Goal: Task Accomplishment & Management: Manage account settings

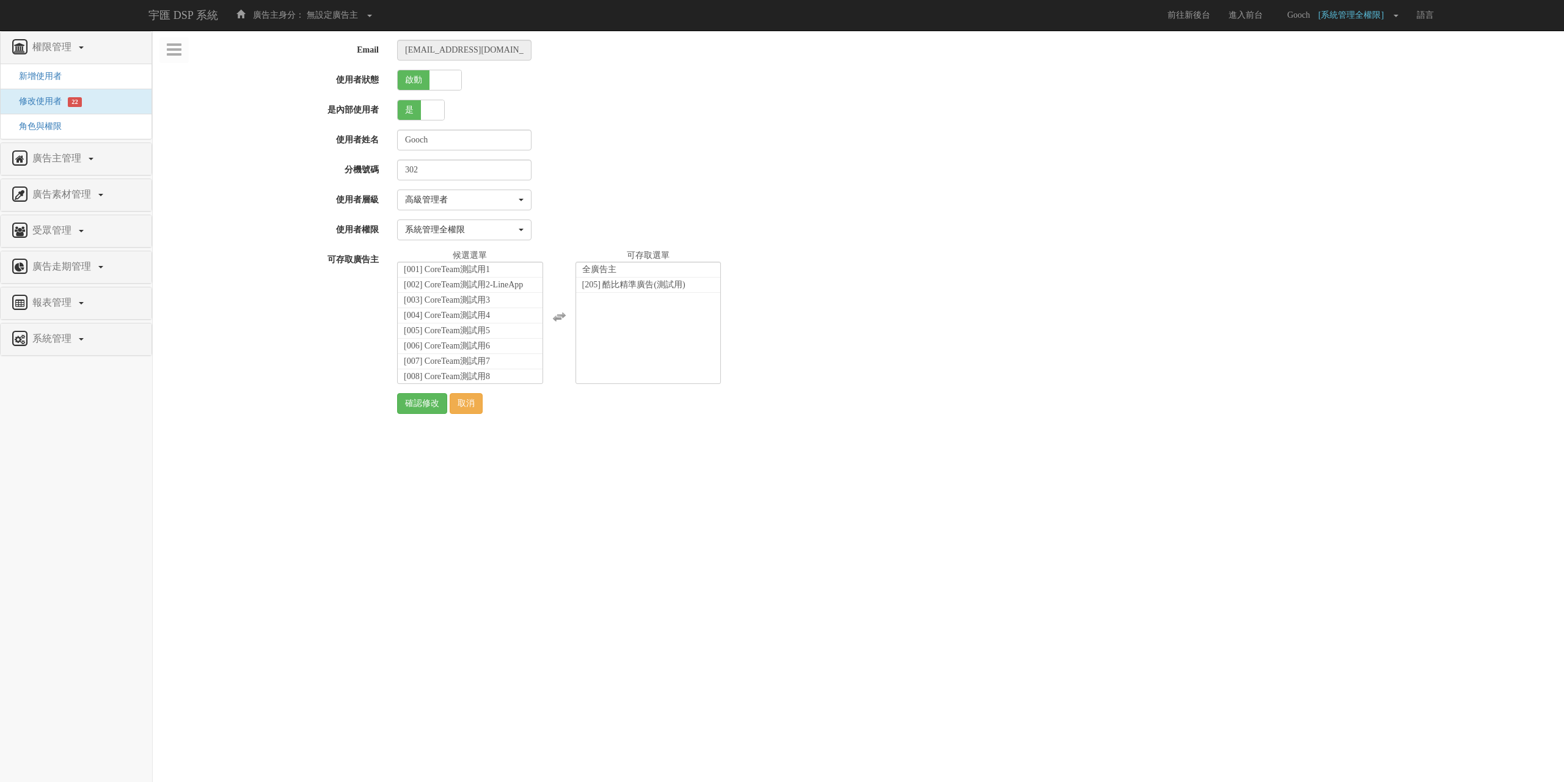
select select "SuperManager"
select select "1"
click at [44, 79] on span "新增使用者" at bounding box center [36, 75] width 52 height 9
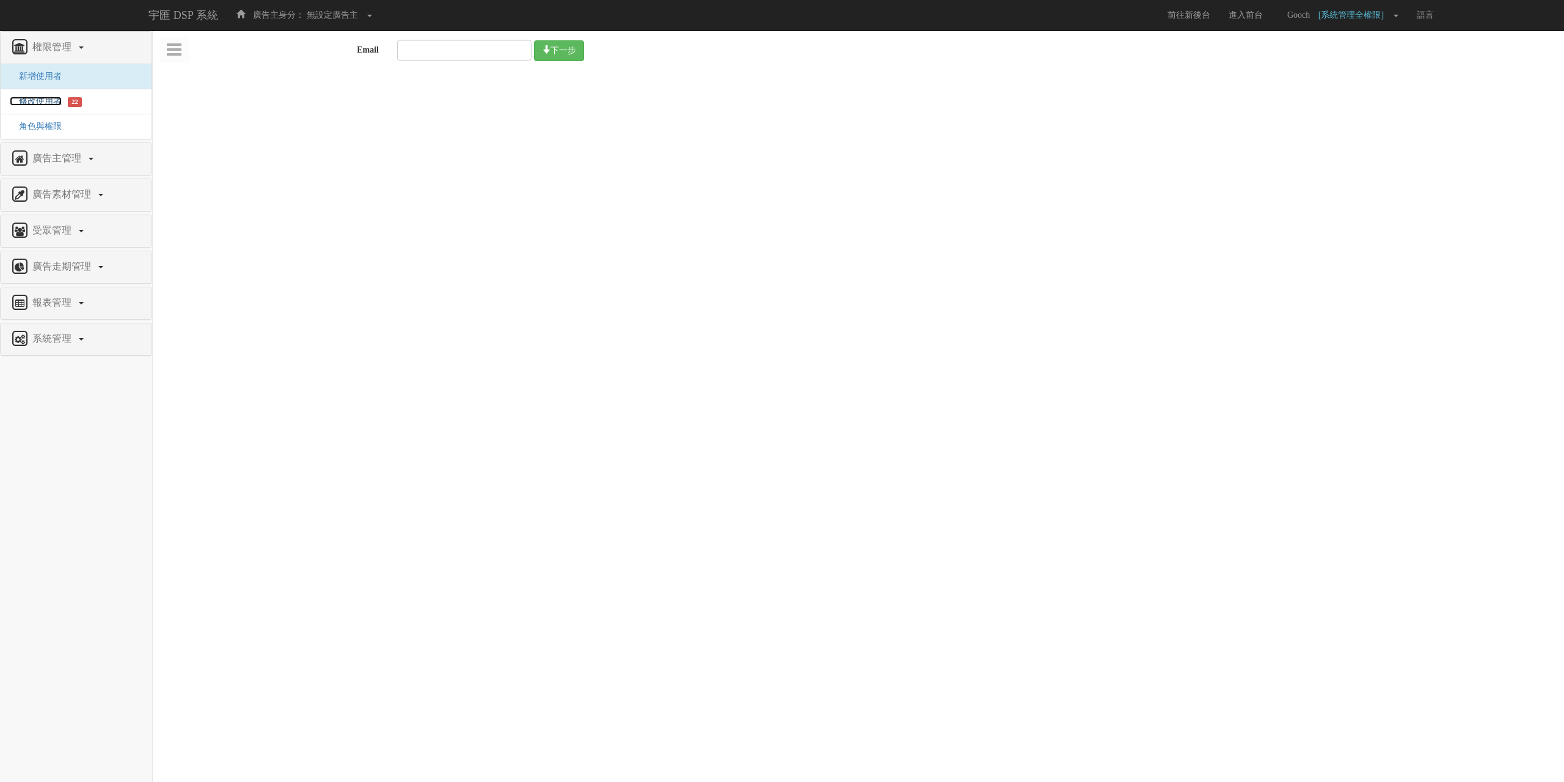
click at [45, 103] on span "修改使用者" at bounding box center [36, 101] width 52 height 9
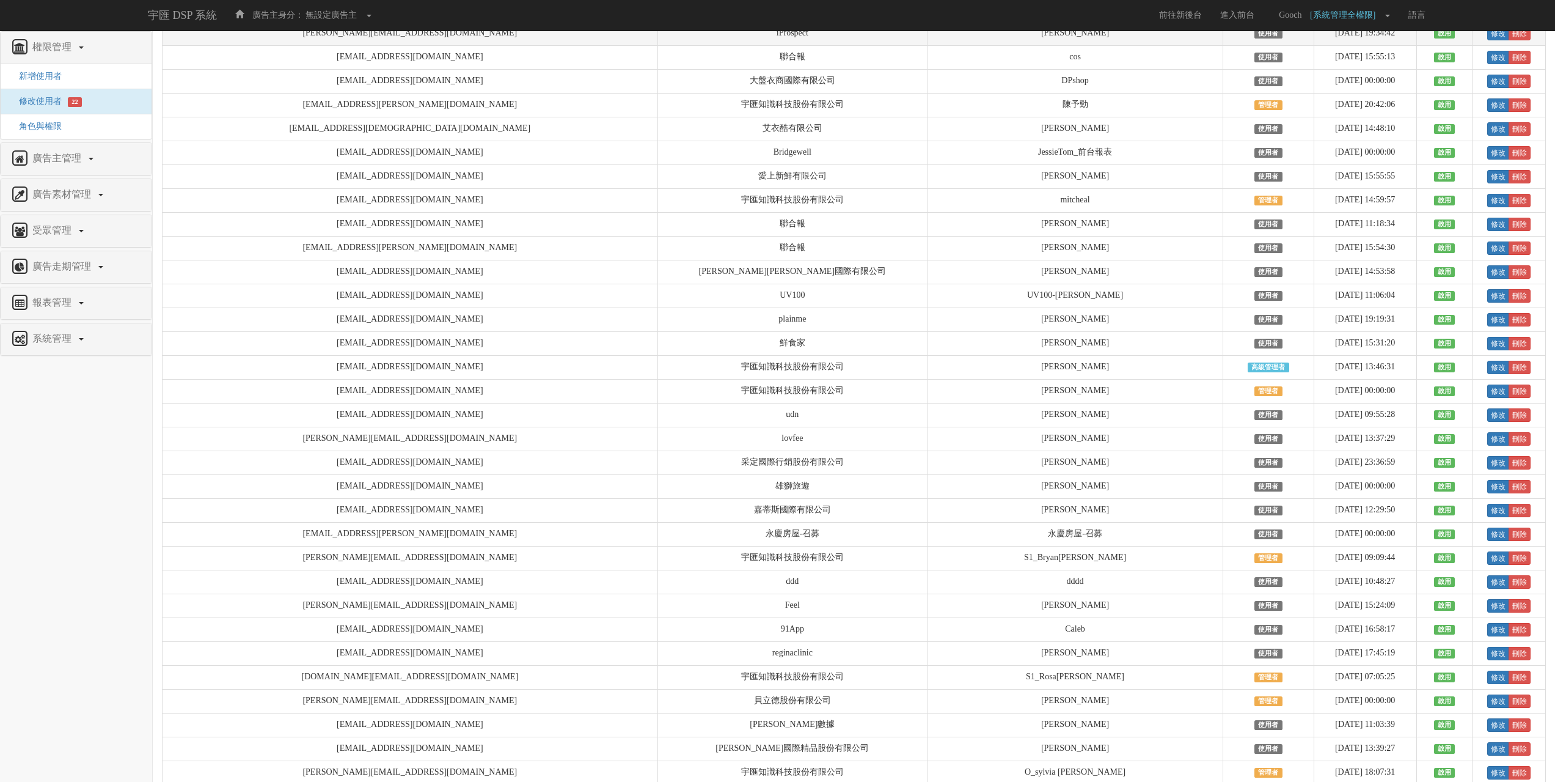
scroll to position [3728, 0]
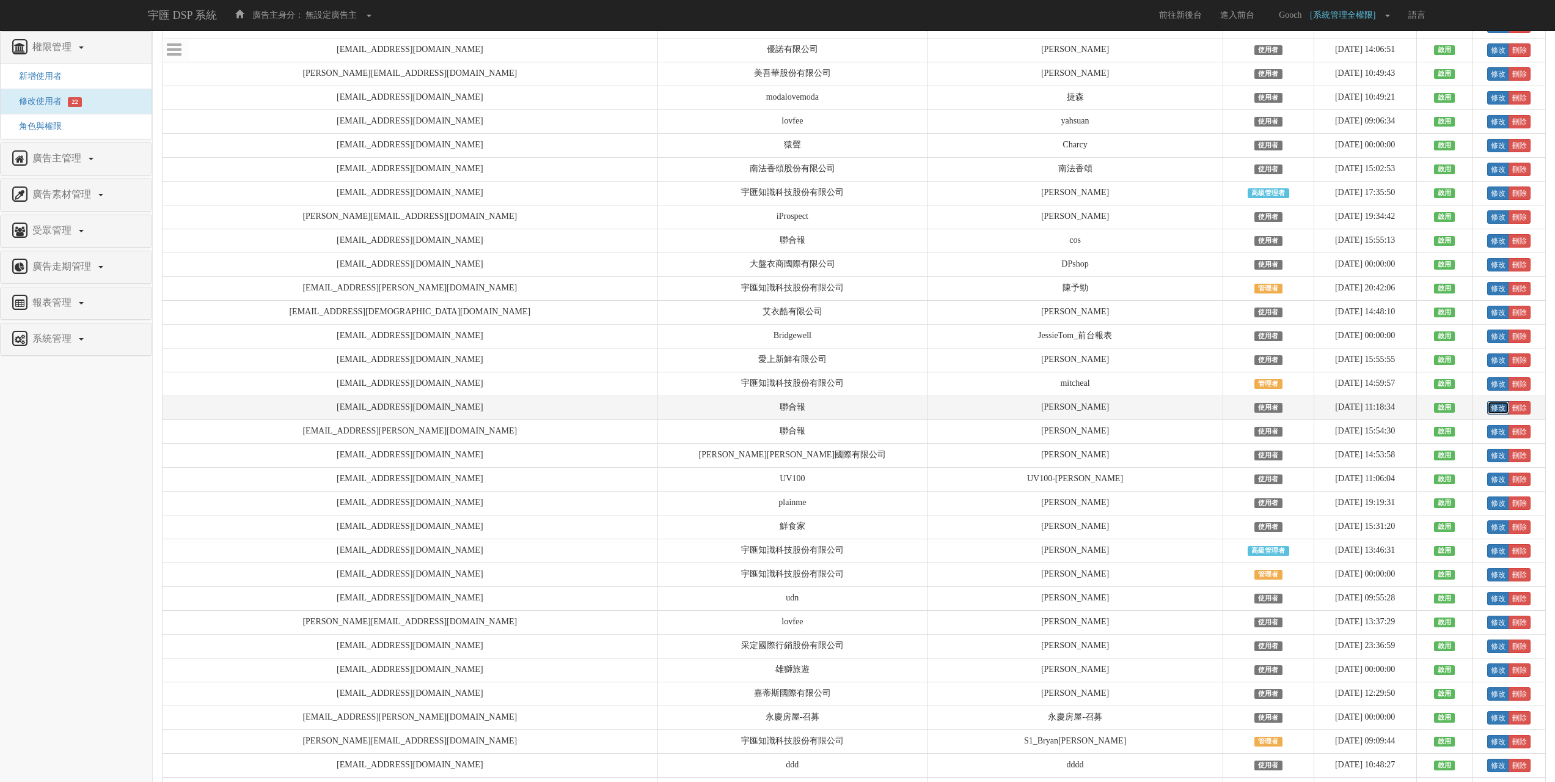
click at [1487, 414] on link "修改" at bounding box center [1498, 407] width 22 height 13
click at [51, 128] on span "角色與權限" at bounding box center [36, 126] width 52 height 9
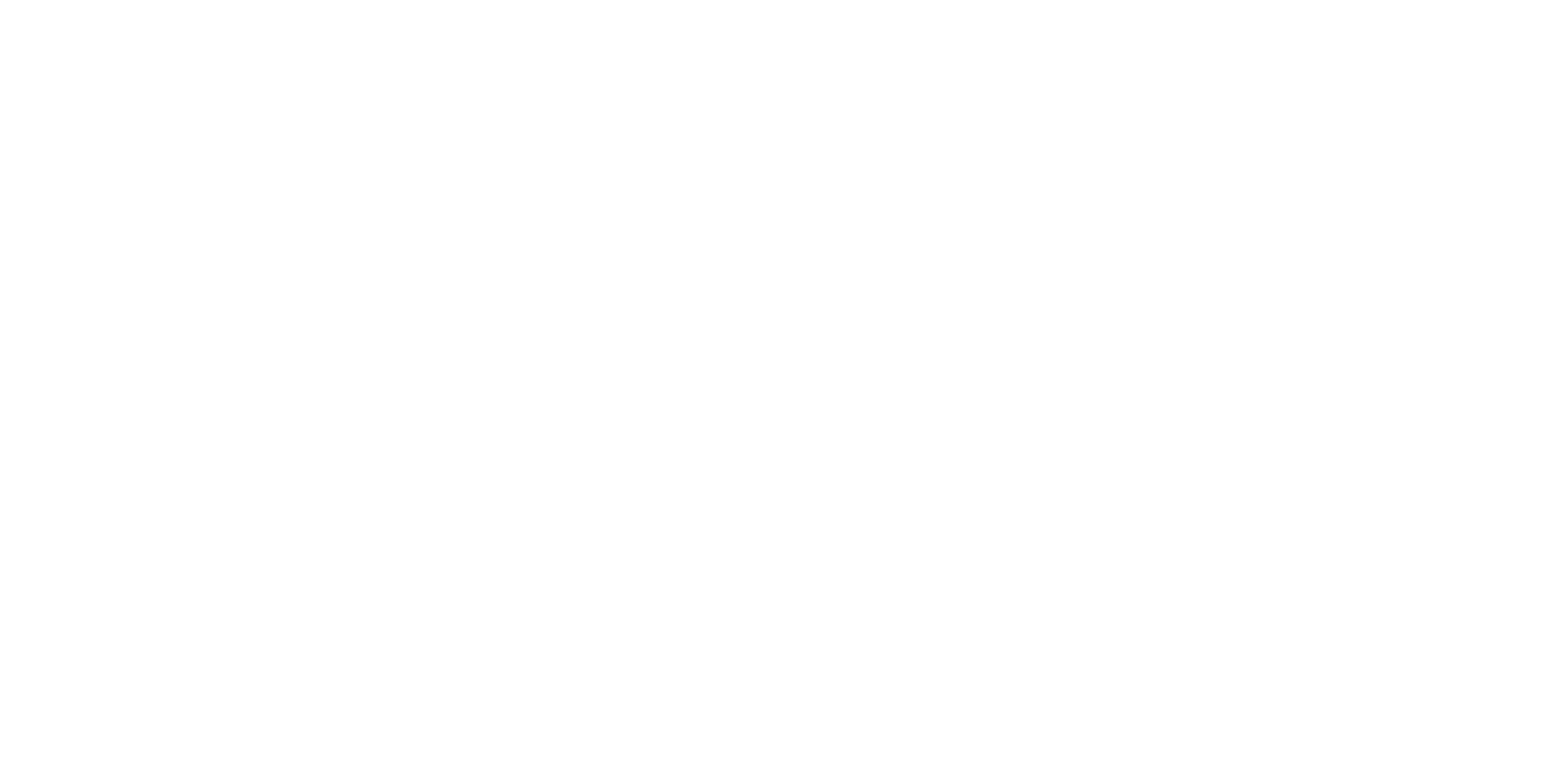
select select "User"
select select "3"
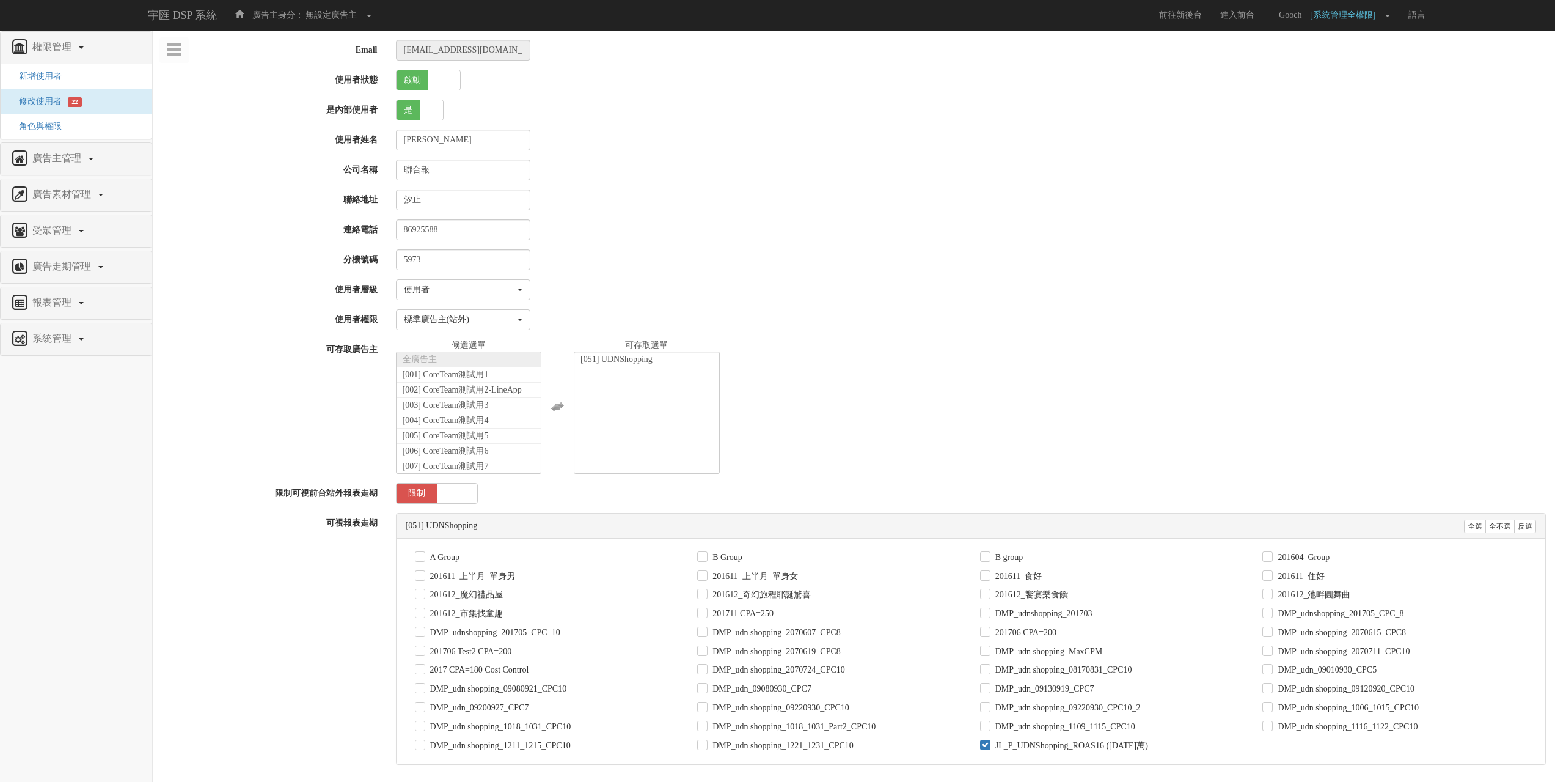
scroll to position [562, 0]
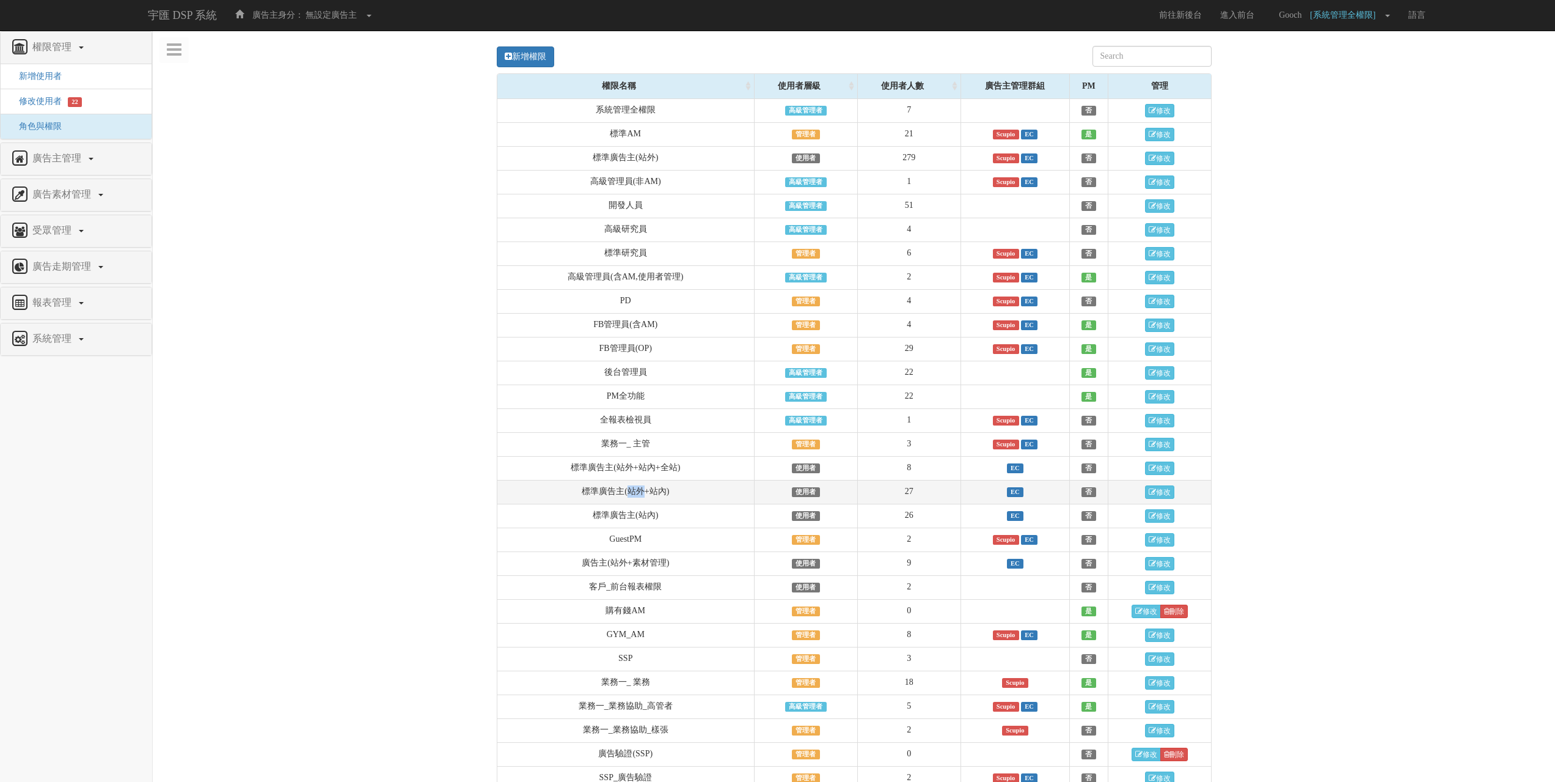
drag, startPoint x: 629, startPoint y: 495, endPoint x: 645, endPoint y: 497, distance: 15.4
click at [645, 497] on td "標準廣告主(站外+站內)" at bounding box center [625, 492] width 257 height 24
click at [1158, 497] on link "修改" at bounding box center [1159, 491] width 29 height 13
click at [1156, 156] on link "修改" at bounding box center [1159, 158] width 29 height 13
click at [1157, 474] on link "修改" at bounding box center [1159, 467] width 29 height 13
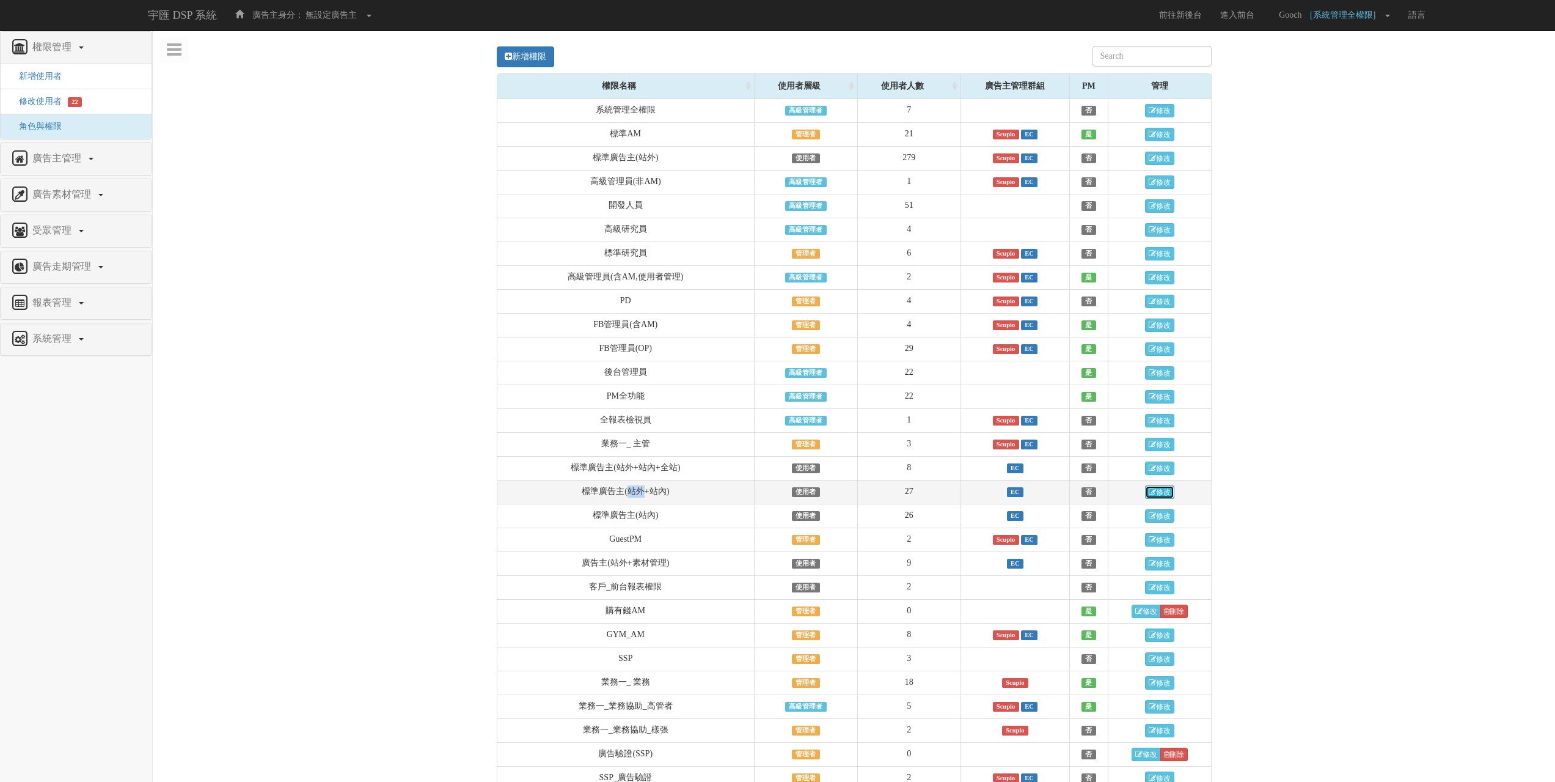
click at [1156, 498] on link "修改" at bounding box center [1159, 491] width 29 height 13
click at [1160, 570] on link "修改" at bounding box center [1159, 563] width 29 height 13
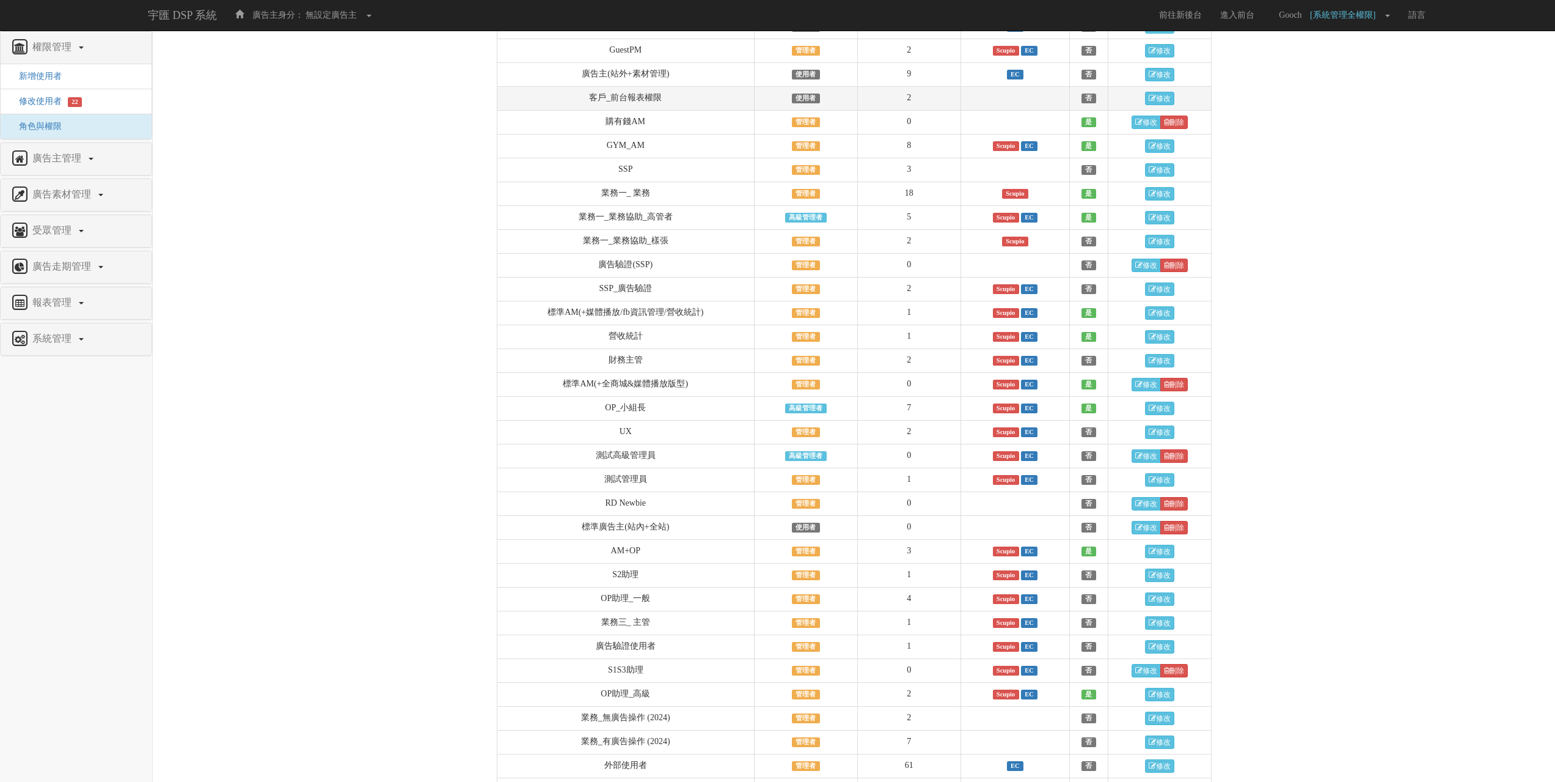
scroll to position [529, 0]
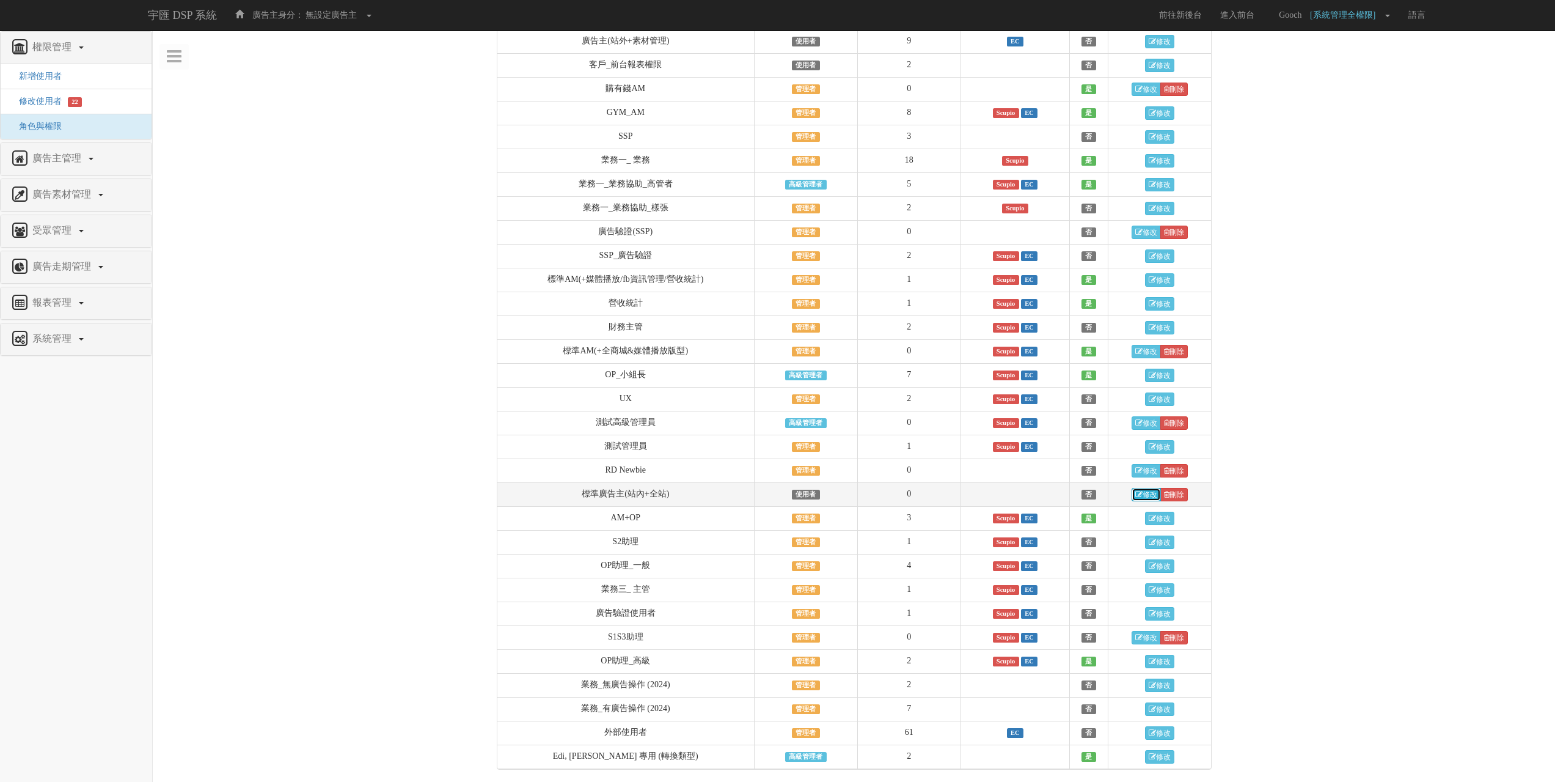
click at [1146, 494] on link "修改" at bounding box center [1146, 494] width 29 height 13
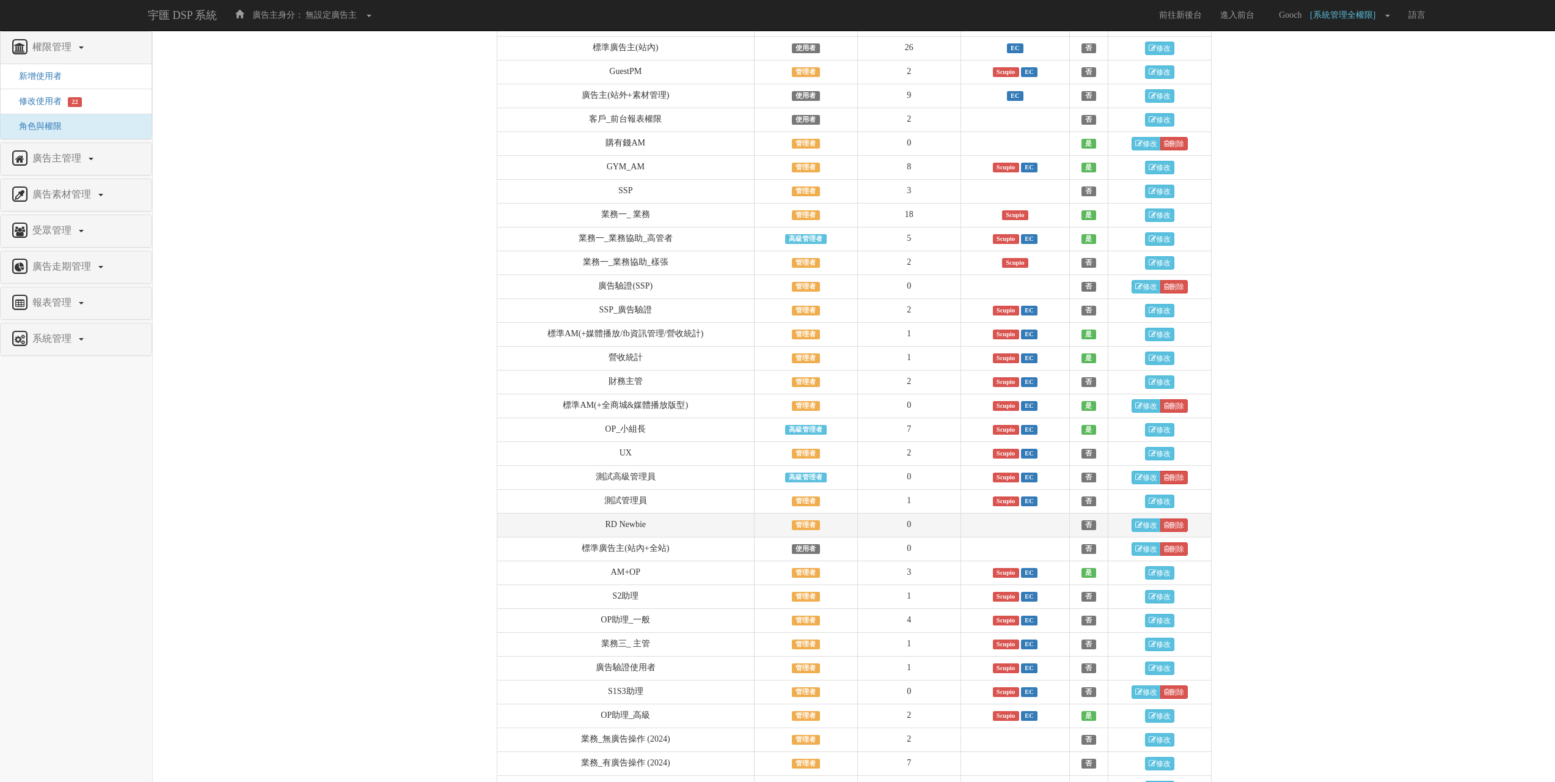
scroll to position [406, 0]
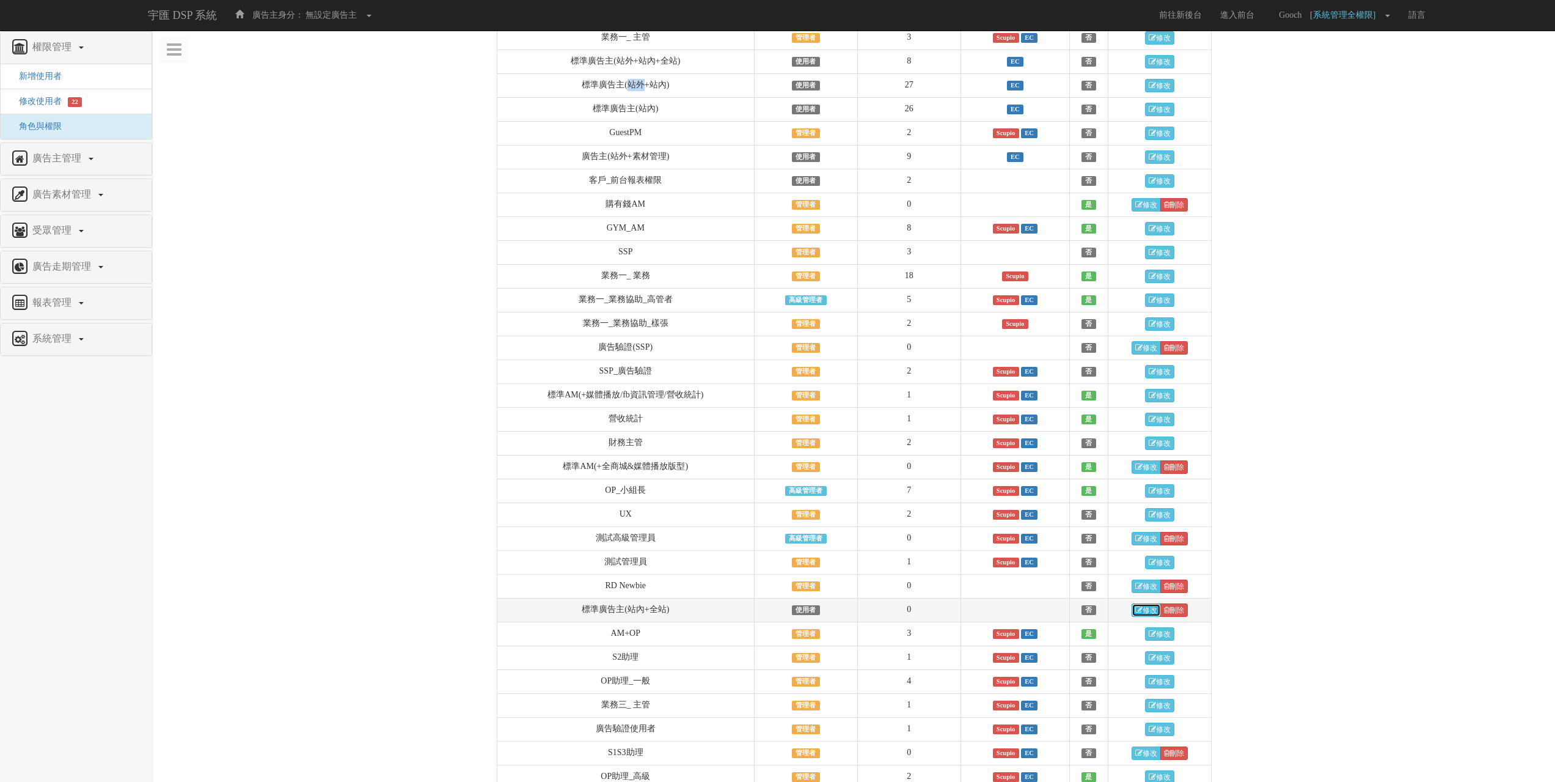
click at [1146, 617] on link "修改" at bounding box center [1146, 609] width 29 height 13
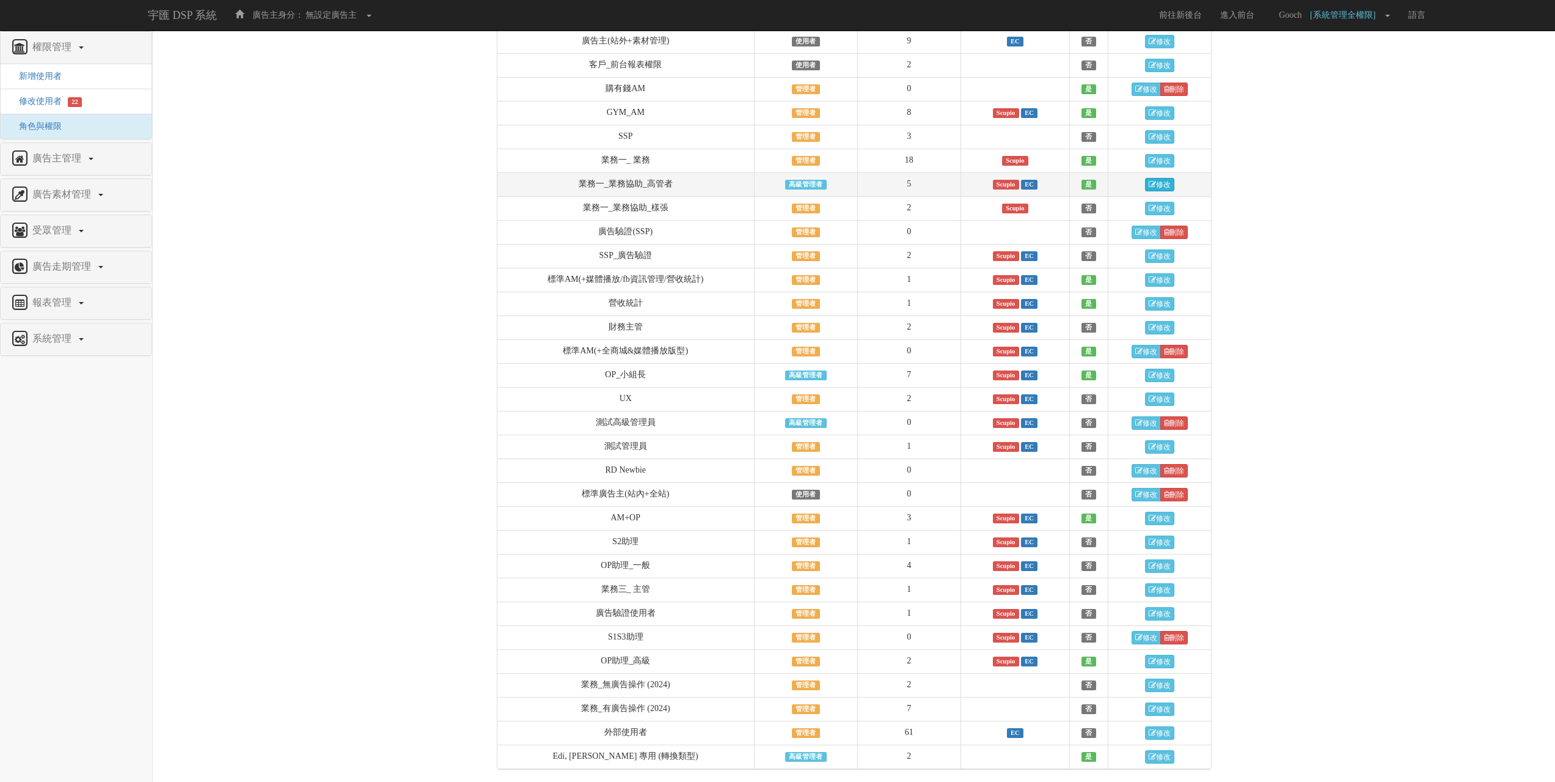
scroll to position [223, 0]
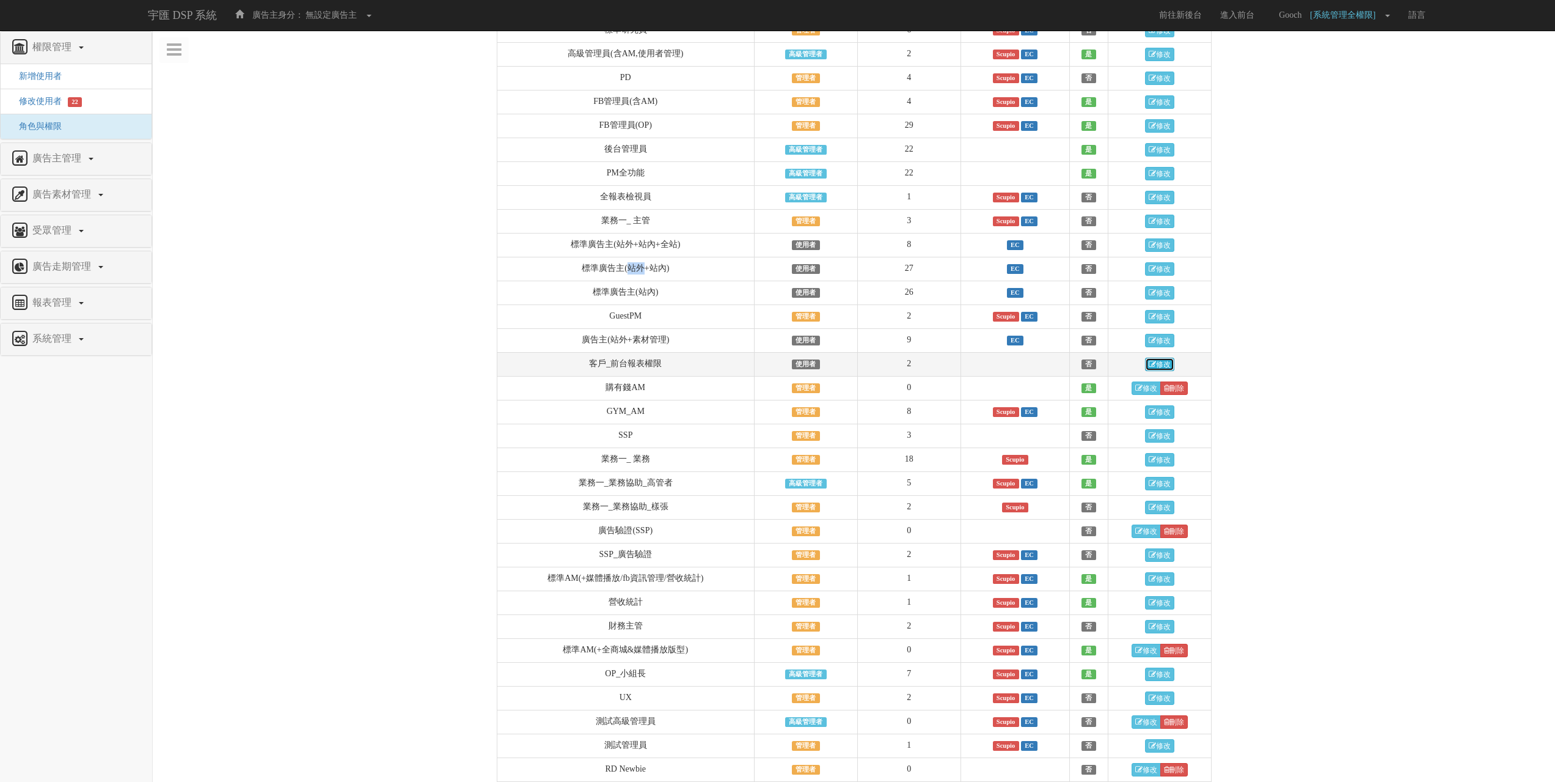
click at [1164, 366] on link "修改" at bounding box center [1159, 363] width 29 height 13
click at [1168, 346] on link "修改" at bounding box center [1159, 340] width 29 height 13
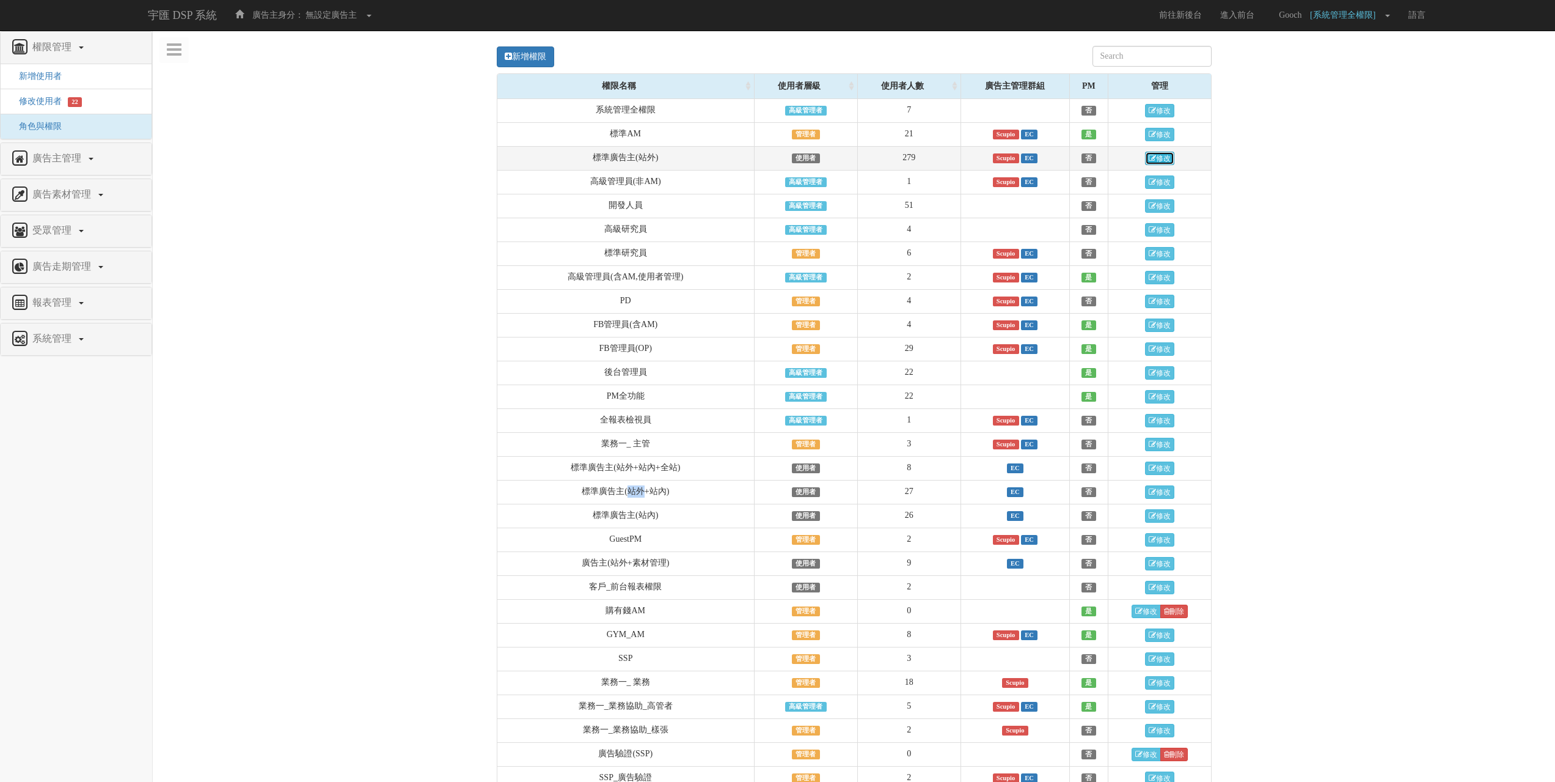
click at [1158, 159] on link "修改" at bounding box center [1159, 158] width 29 height 13
click at [1154, 519] on link "修改" at bounding box center [1159, 515] width 29 height 13
click at [1164, 471] on link "修改" at bounding box center [1159, 467] width 29 height 13
drag, startPoint x: 572, startPoint y: 469, endPoint x: 613, endPoint y: 472, distance: 41.0
click at [613, 472] on td "標準廣告主(站外+站內+全站)" at bounding box center [625, 468] width 257 height 24
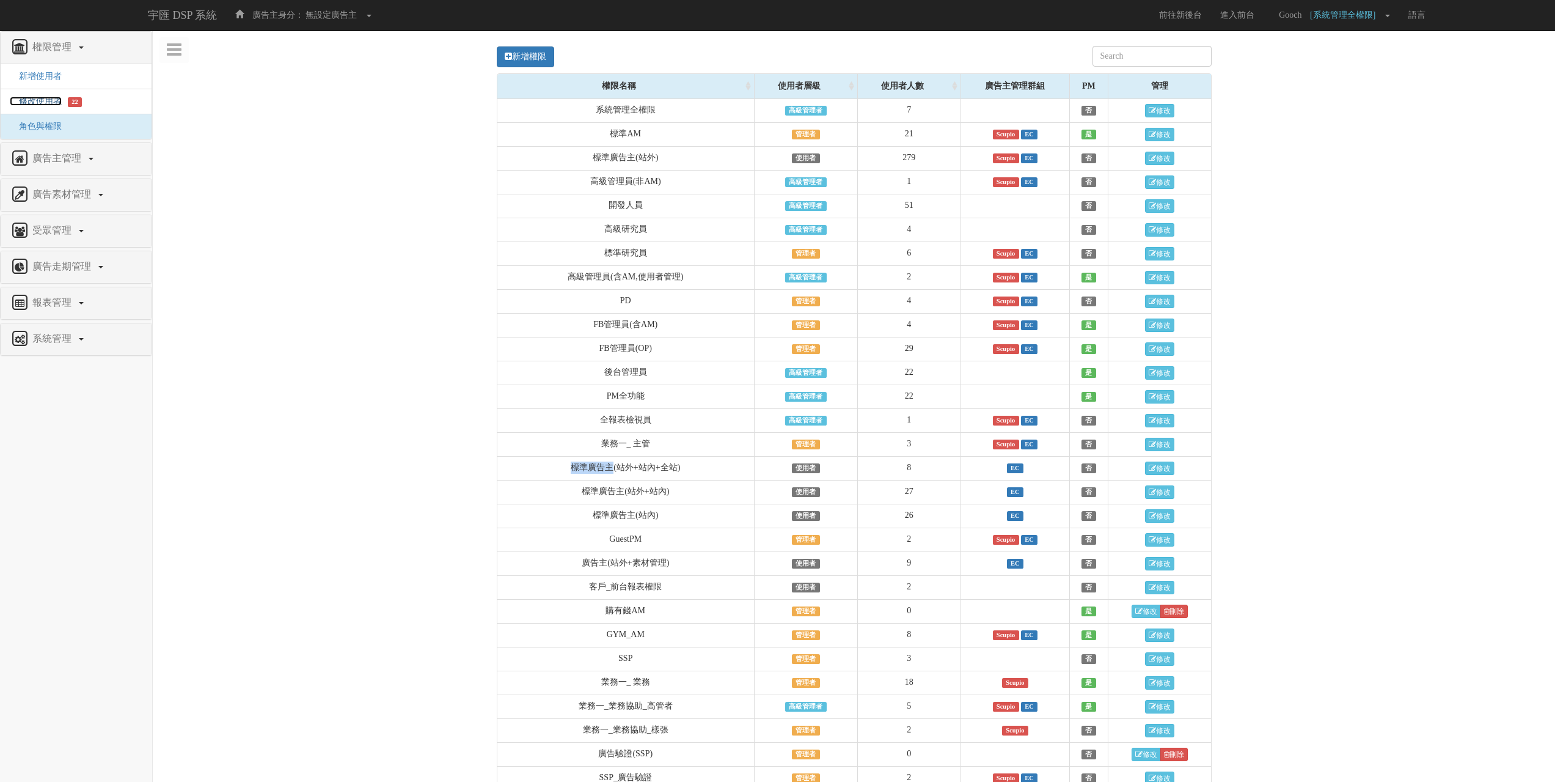
click at [36, 106] on span "修改使用者" at bounding box center [36, 101] width 52 height 9
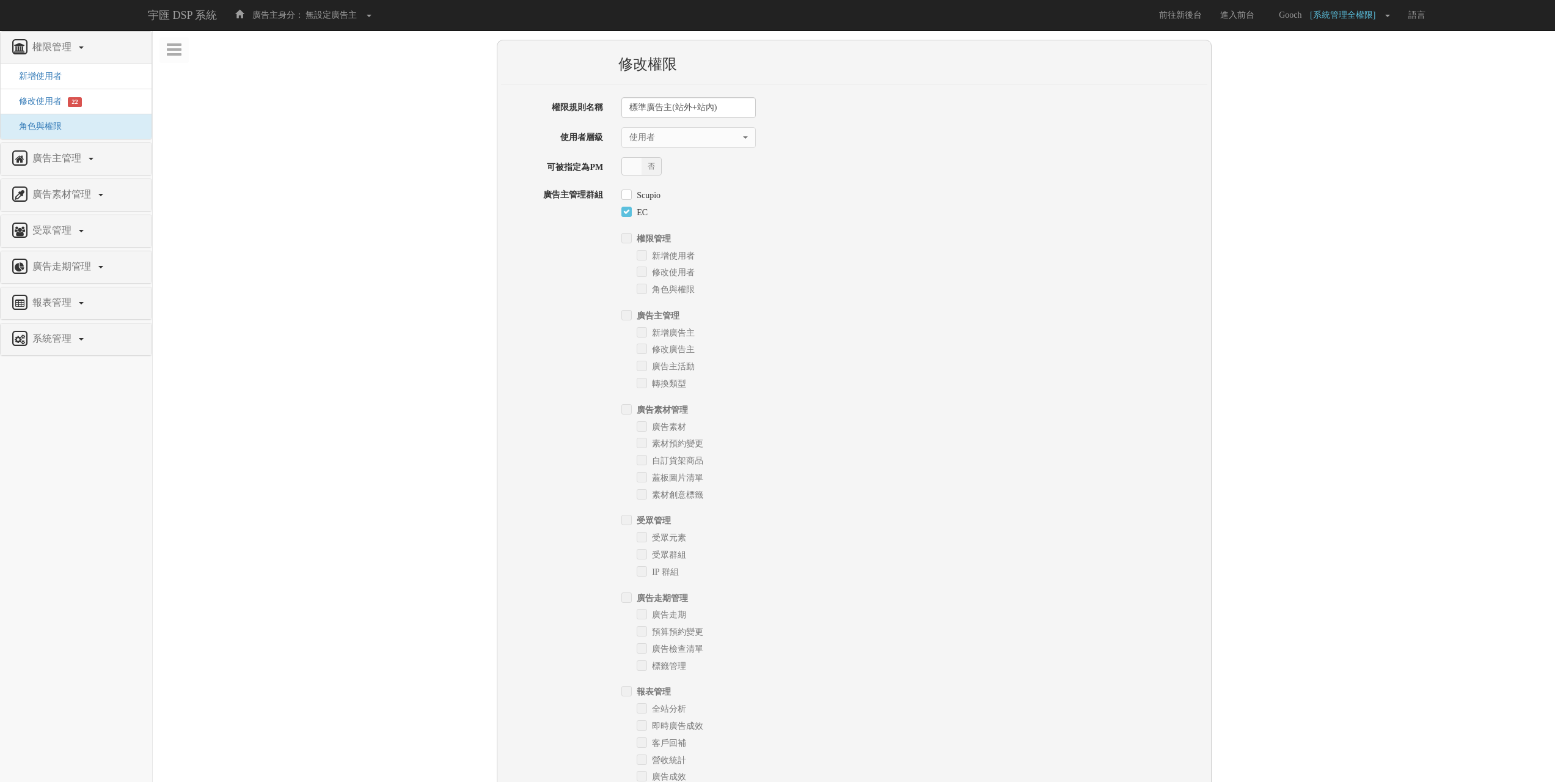
select select "User"
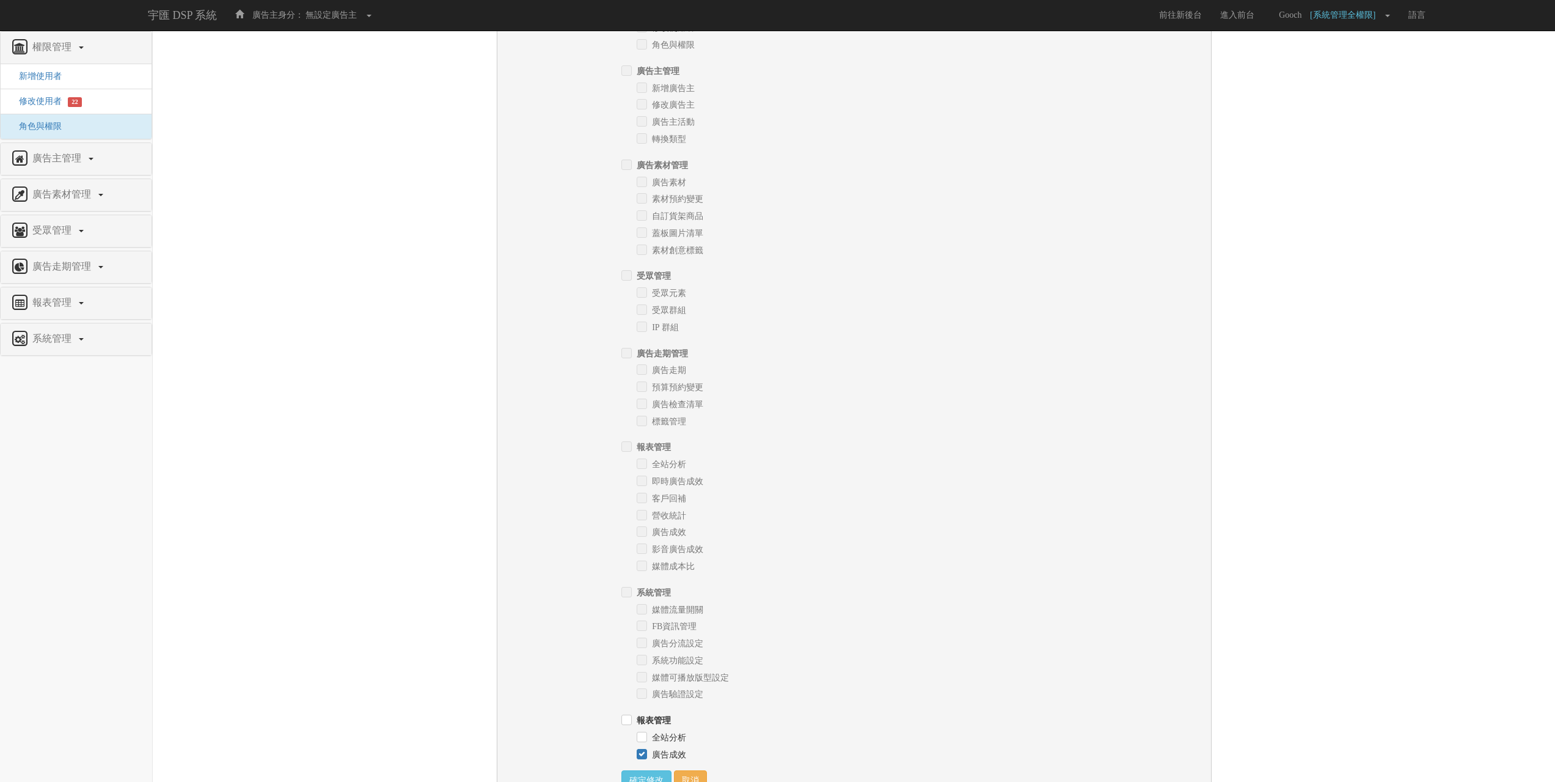
scroll to position [312, 0]
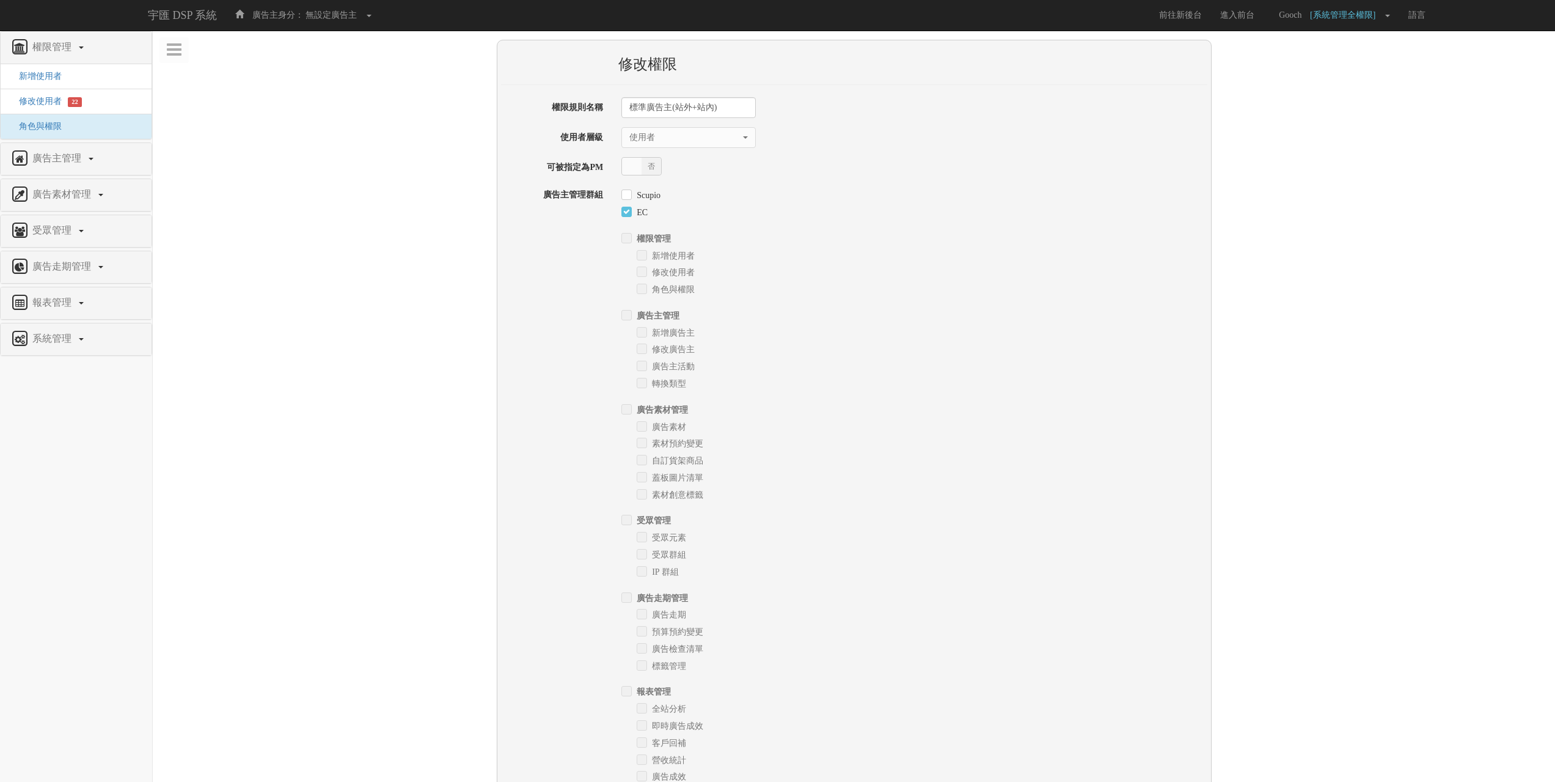
select select "User"
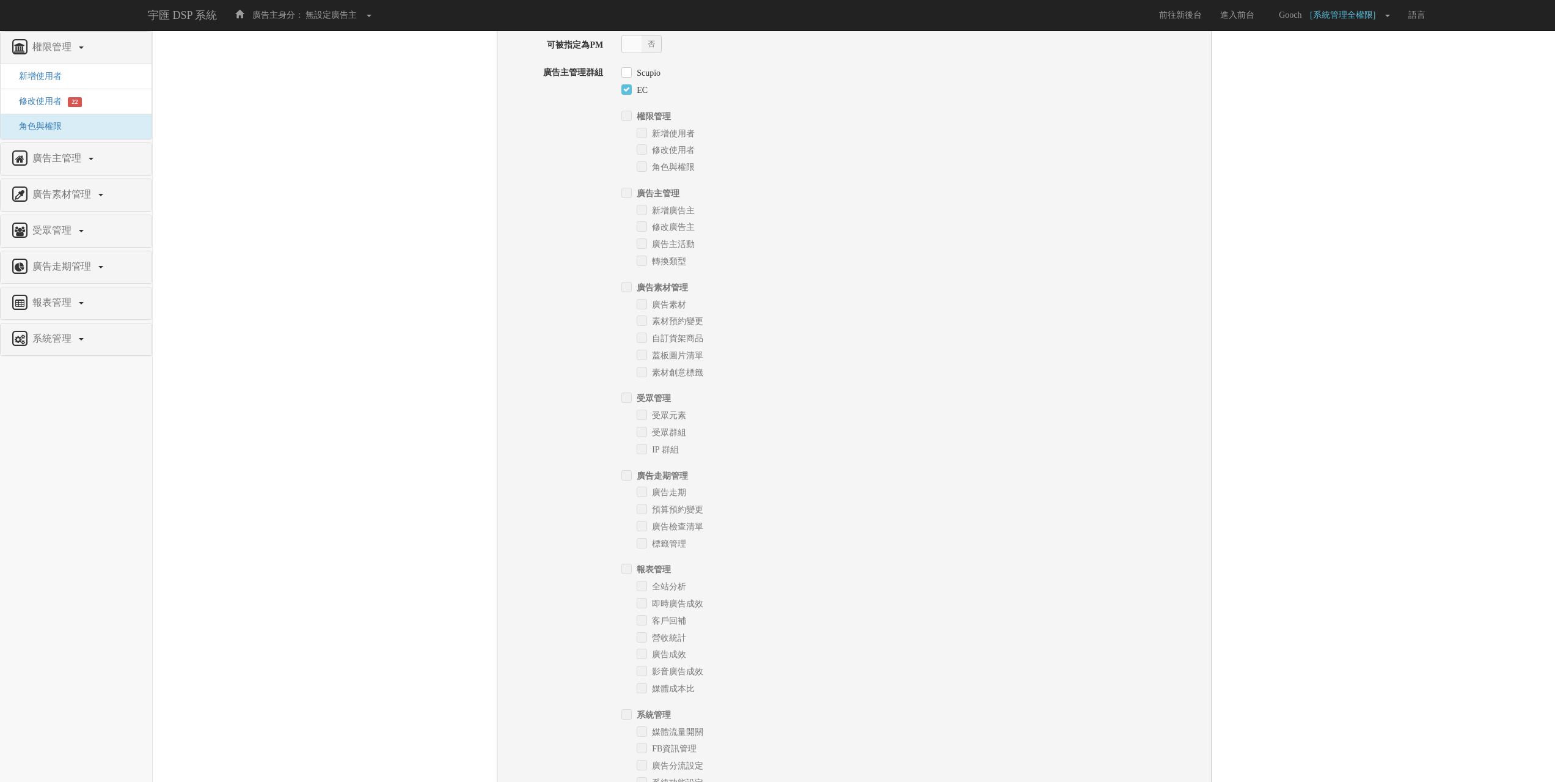
scroll to position [312, 0]
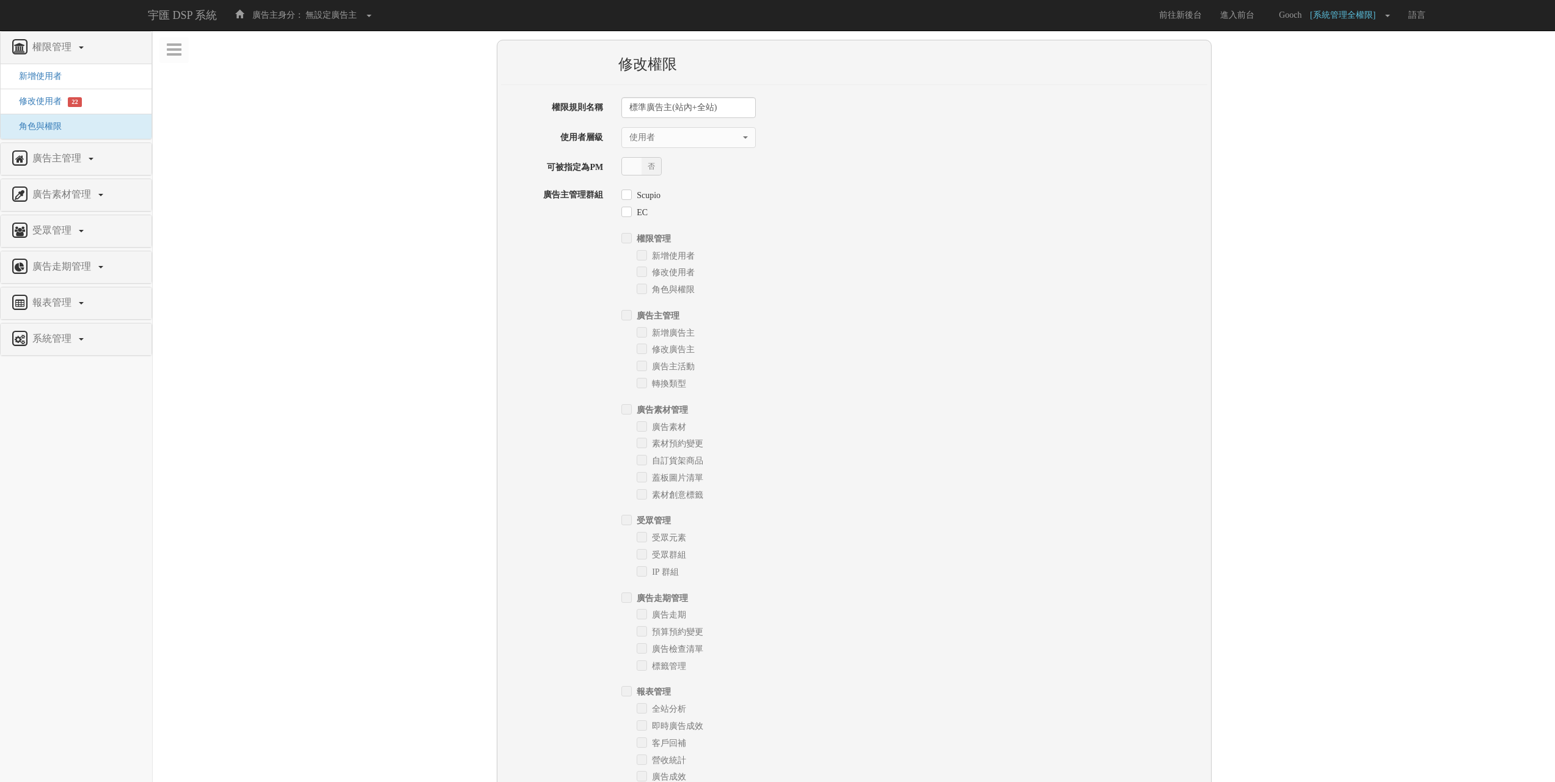
select select "User"
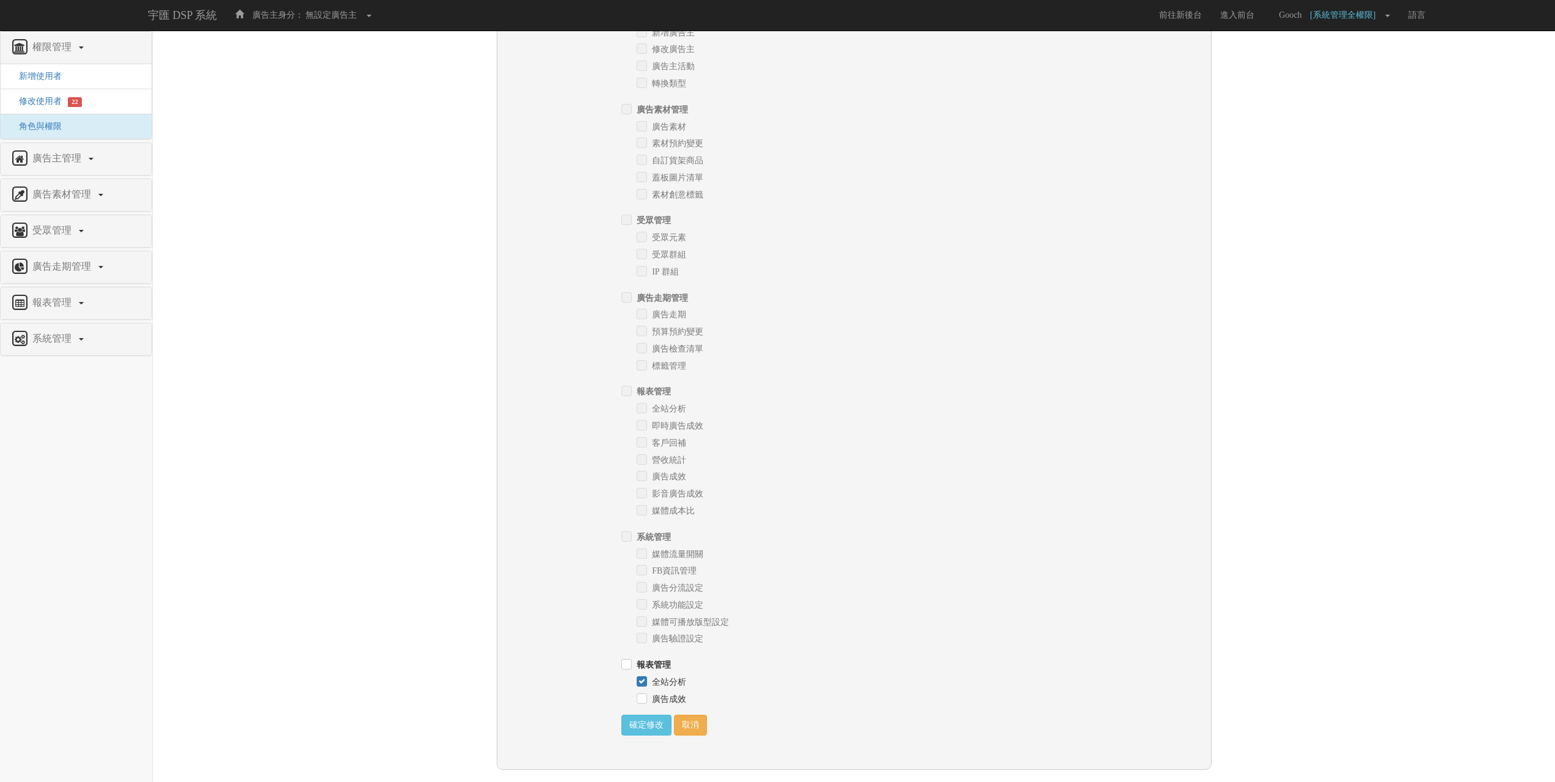
scroll to position [6, 0]
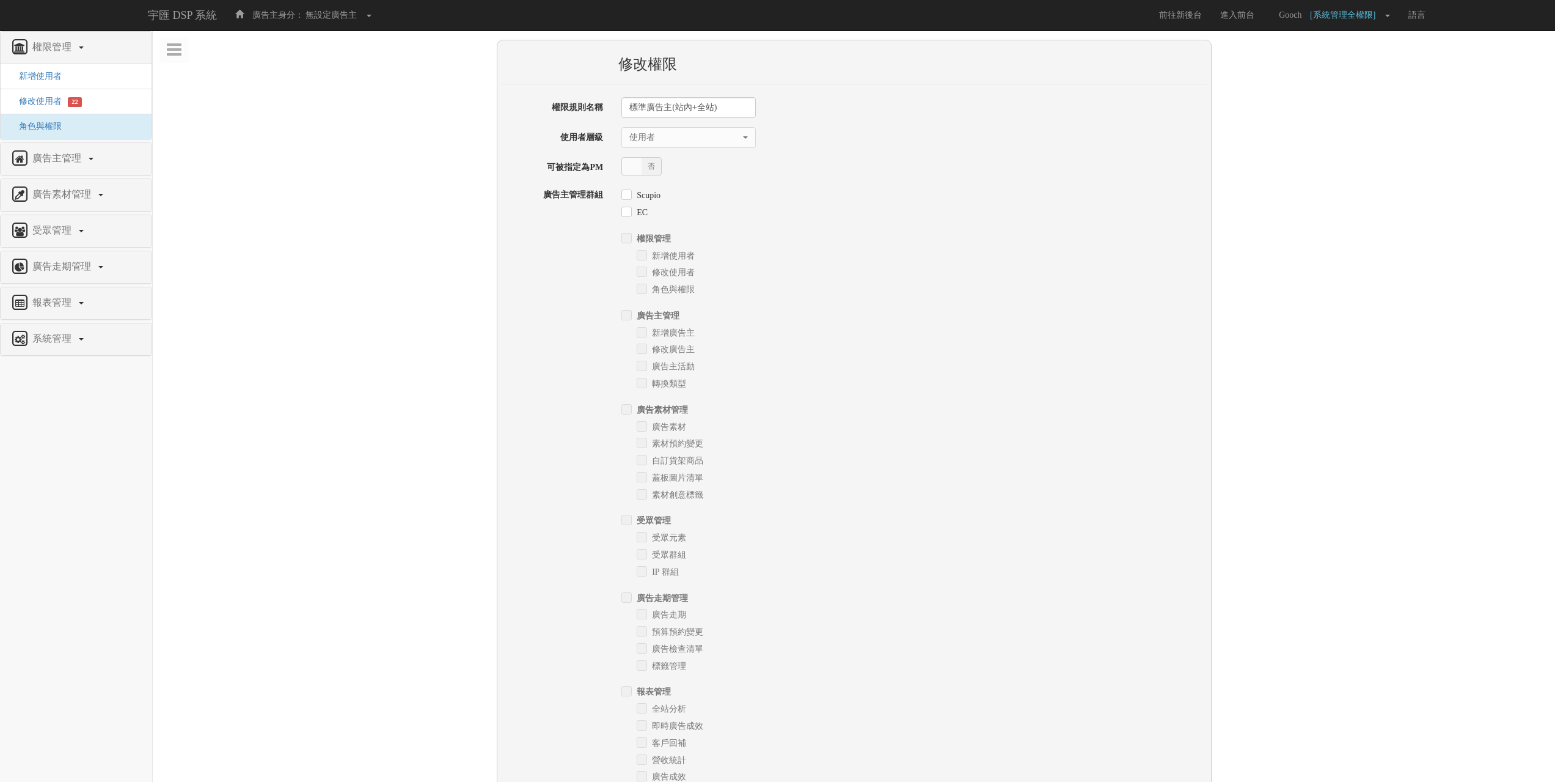
select select "User"
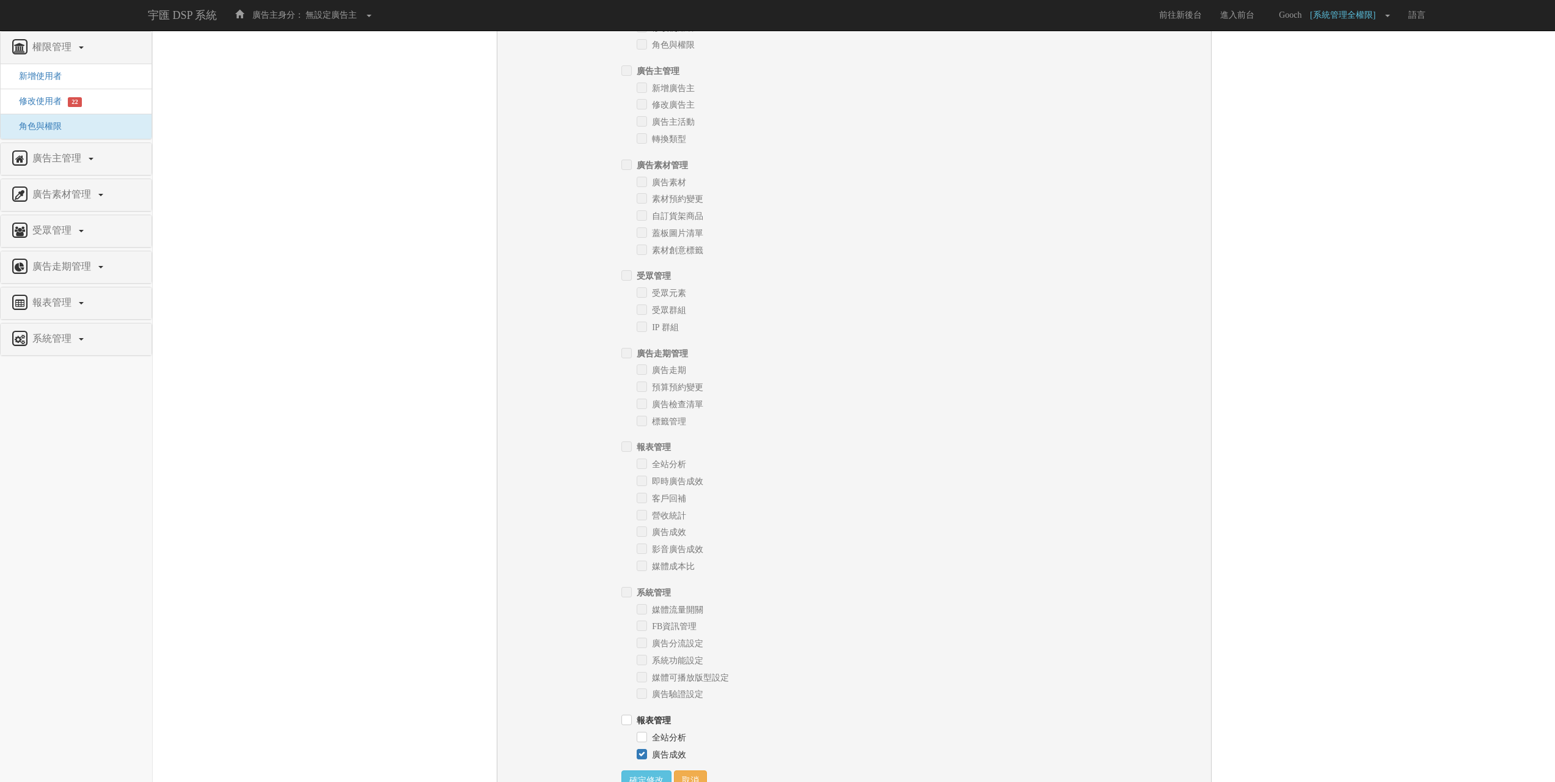
scroll to position [312, 0]
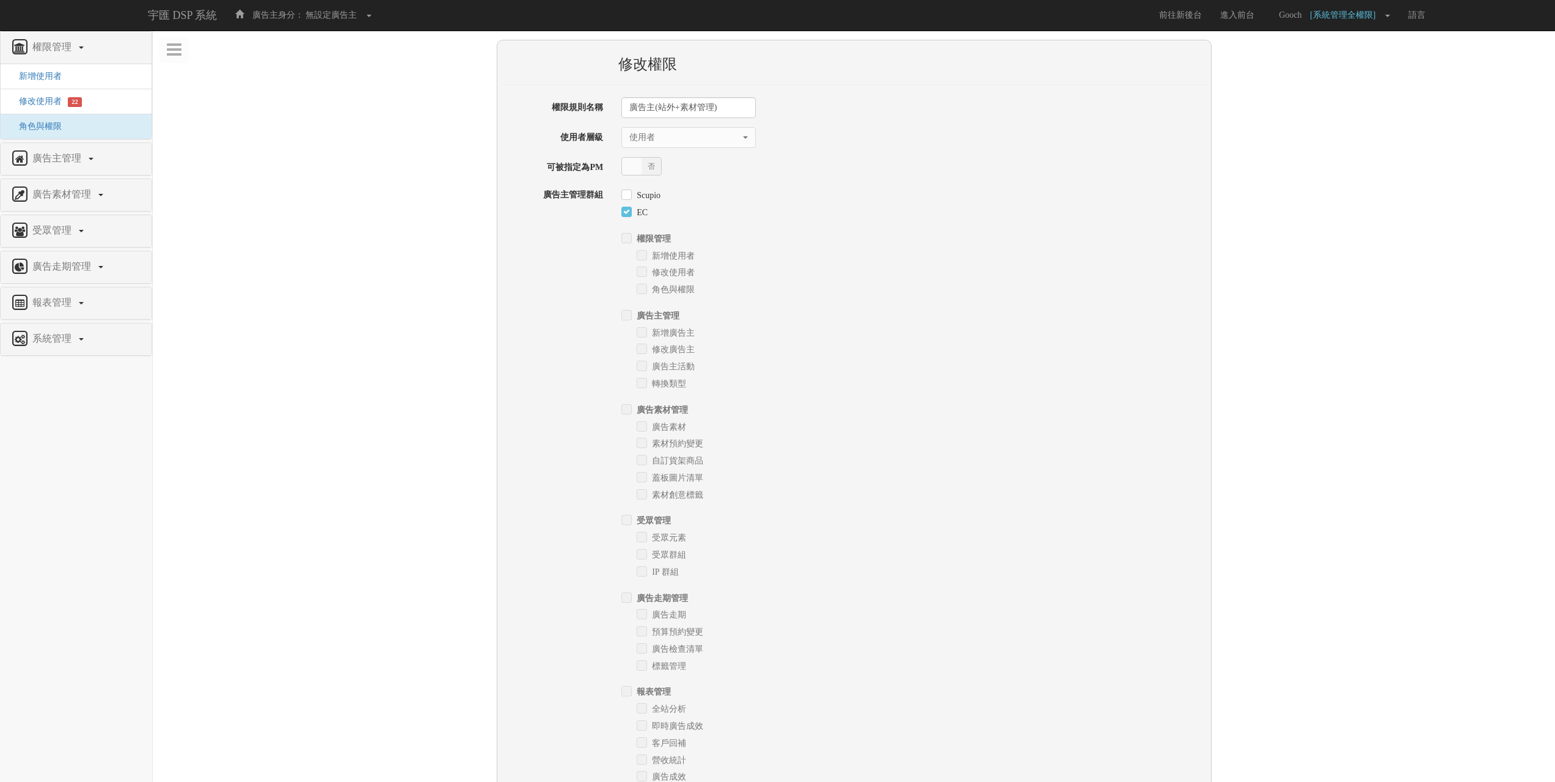
select select "User"
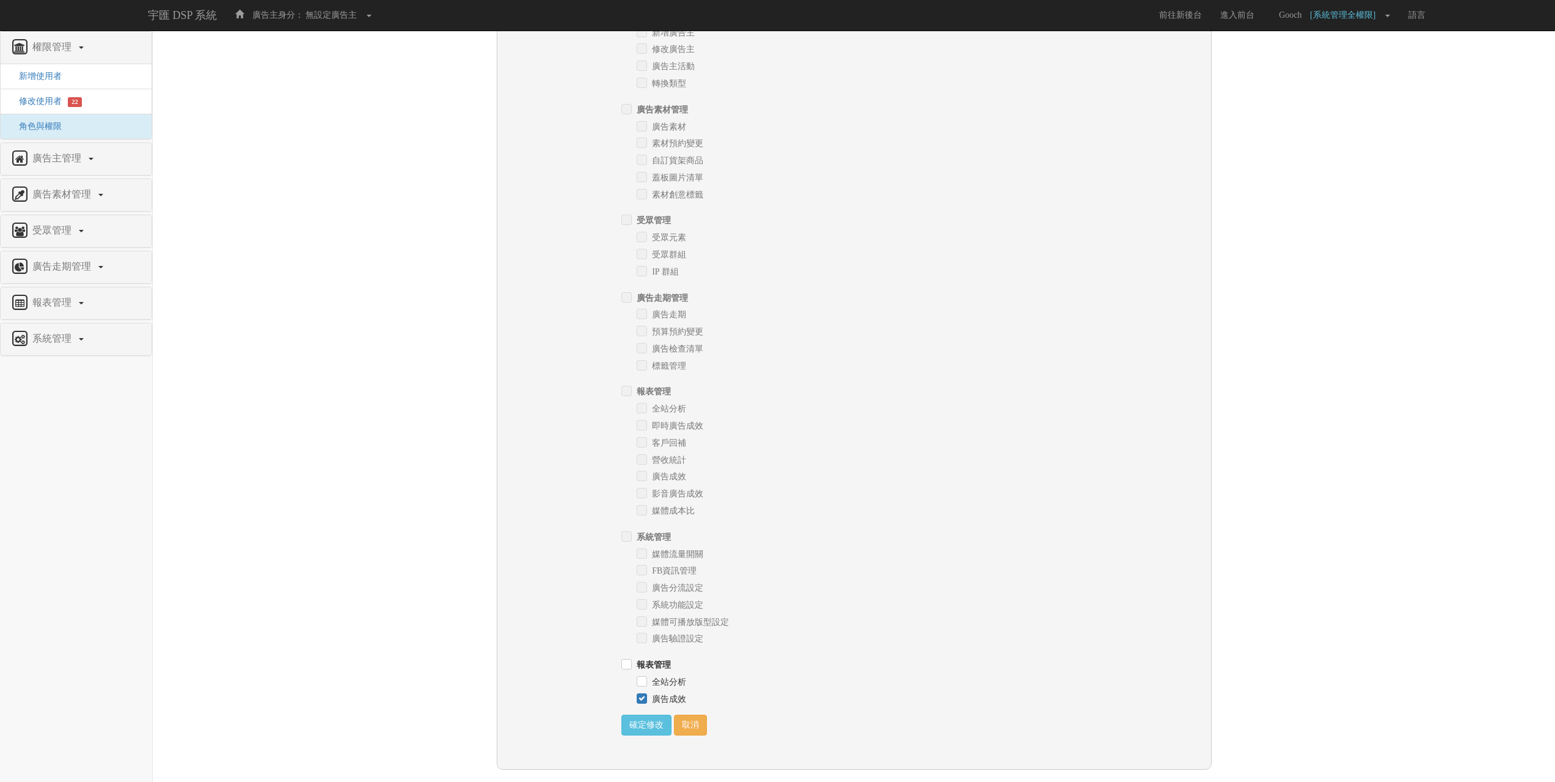
scroll to position [67, 0]
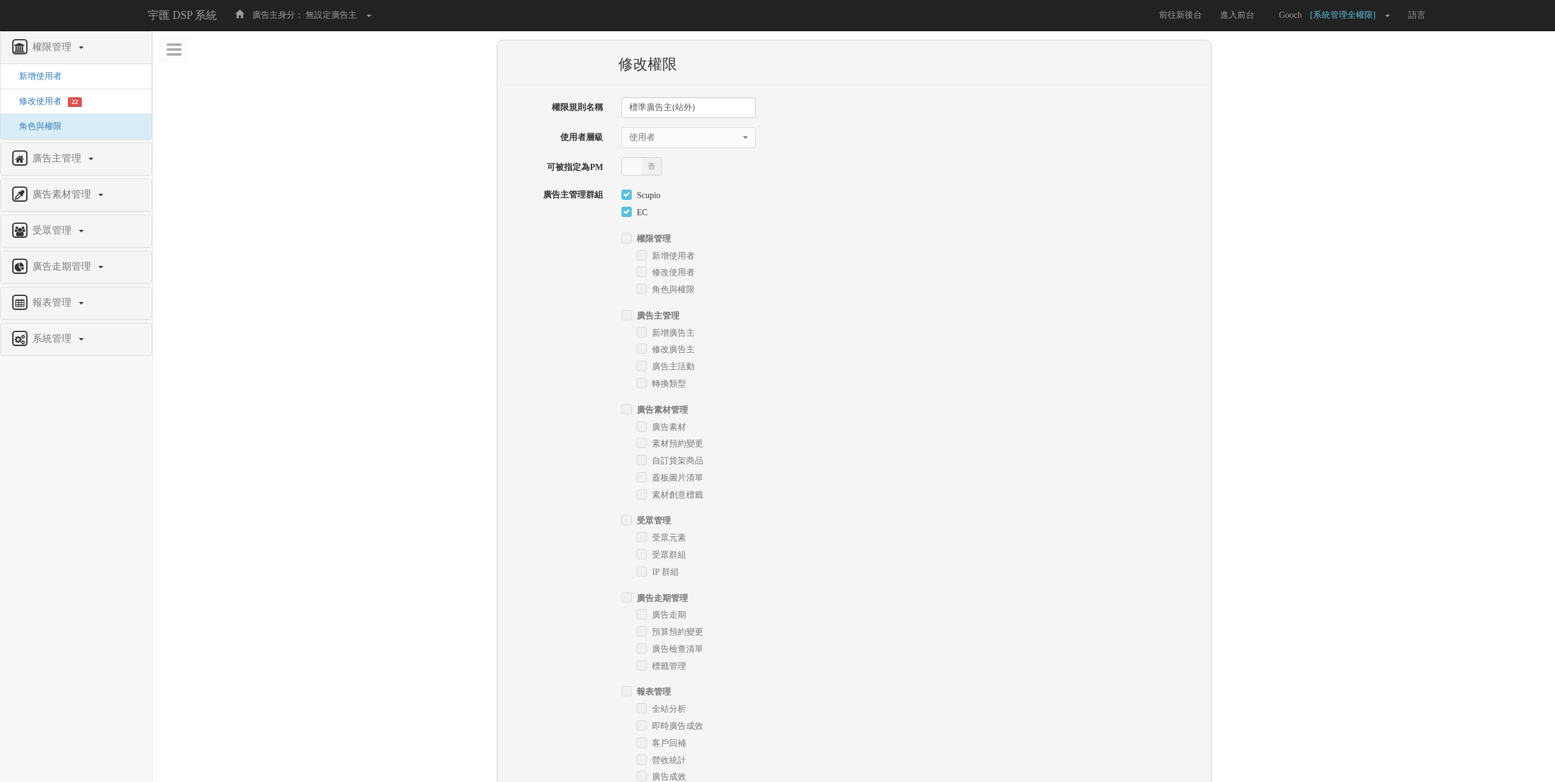
select select "User"
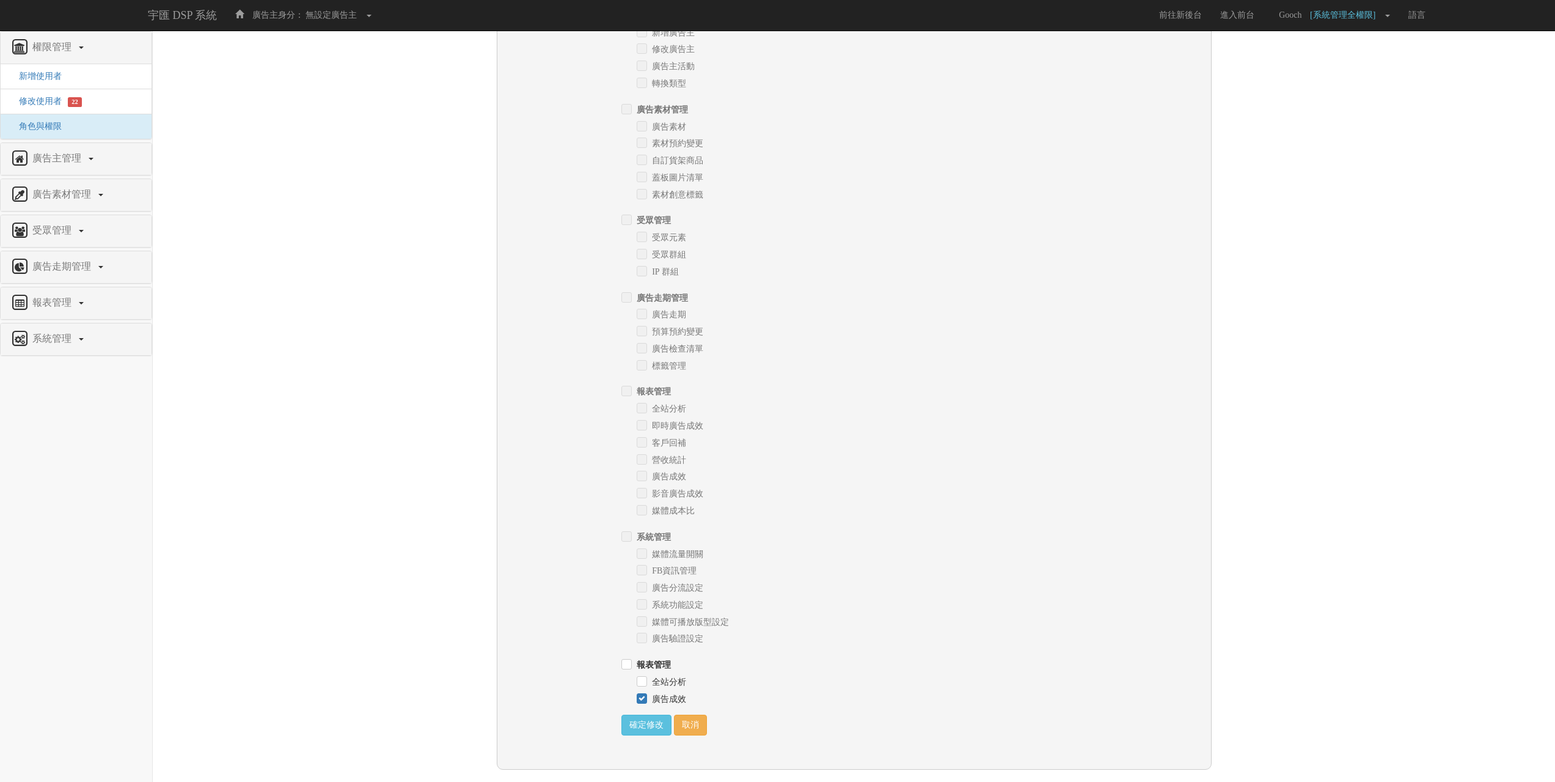
scroll to position [312, 0]
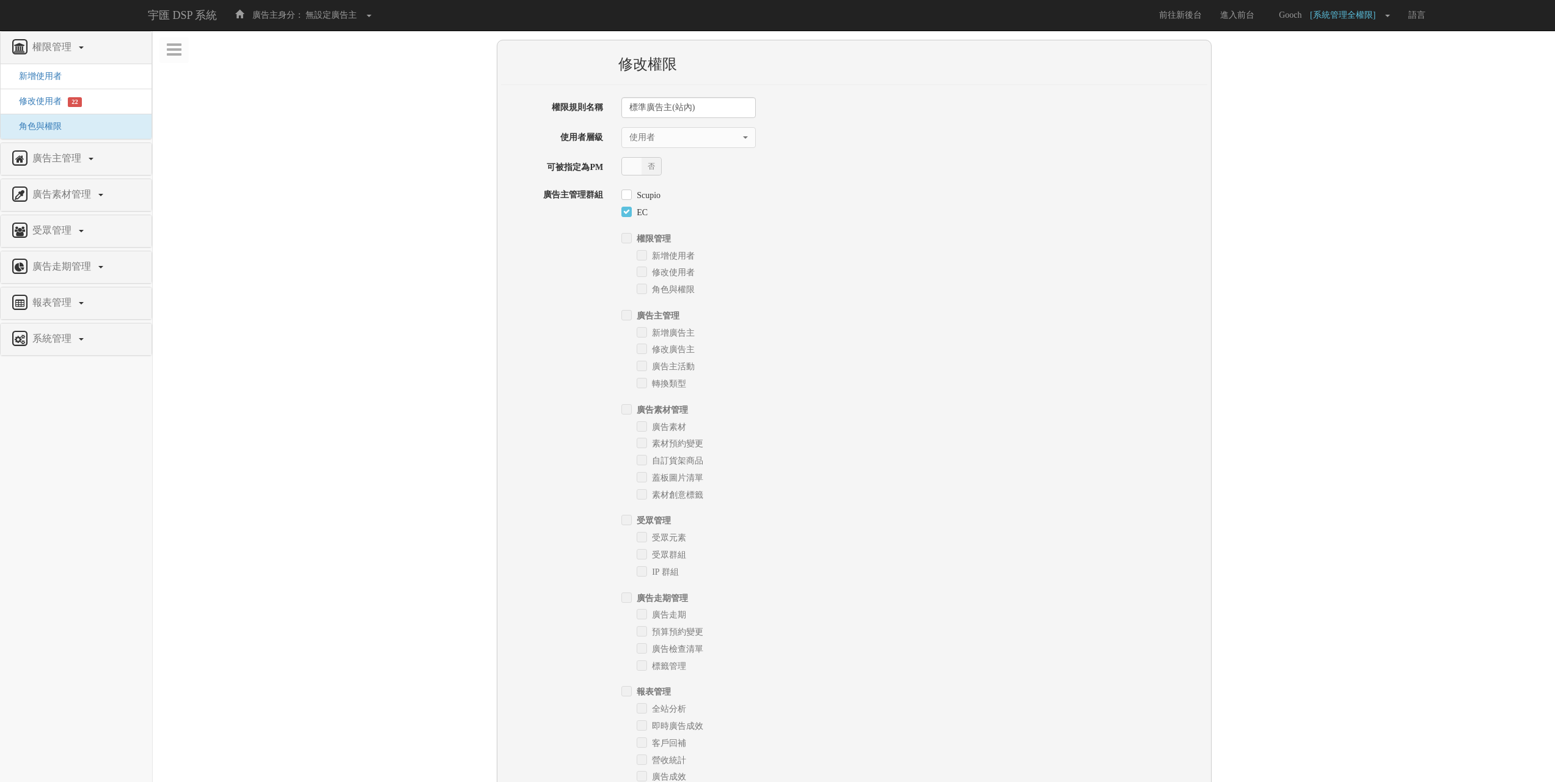
select select "User"
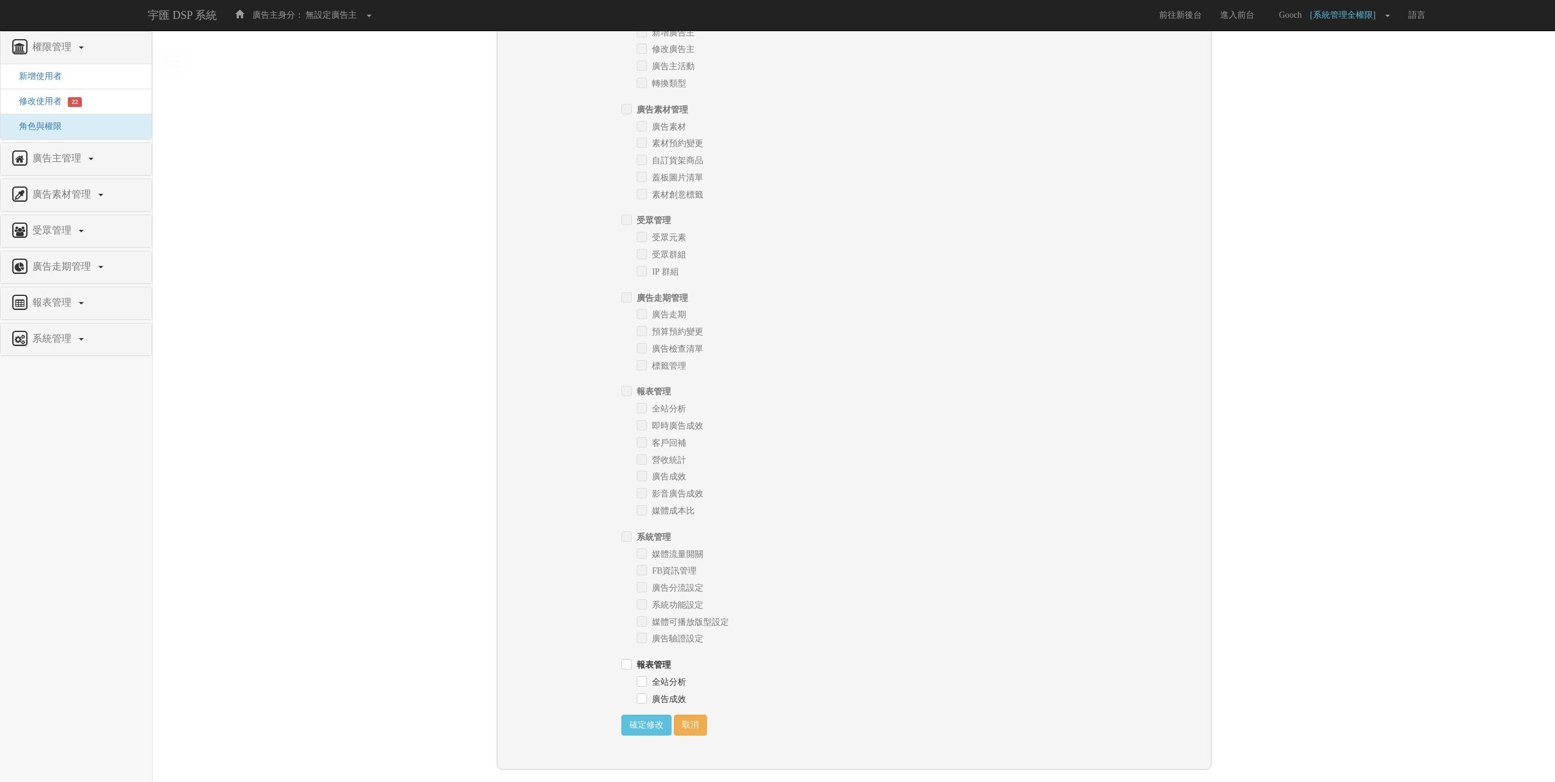
scroll to position [128, 0]
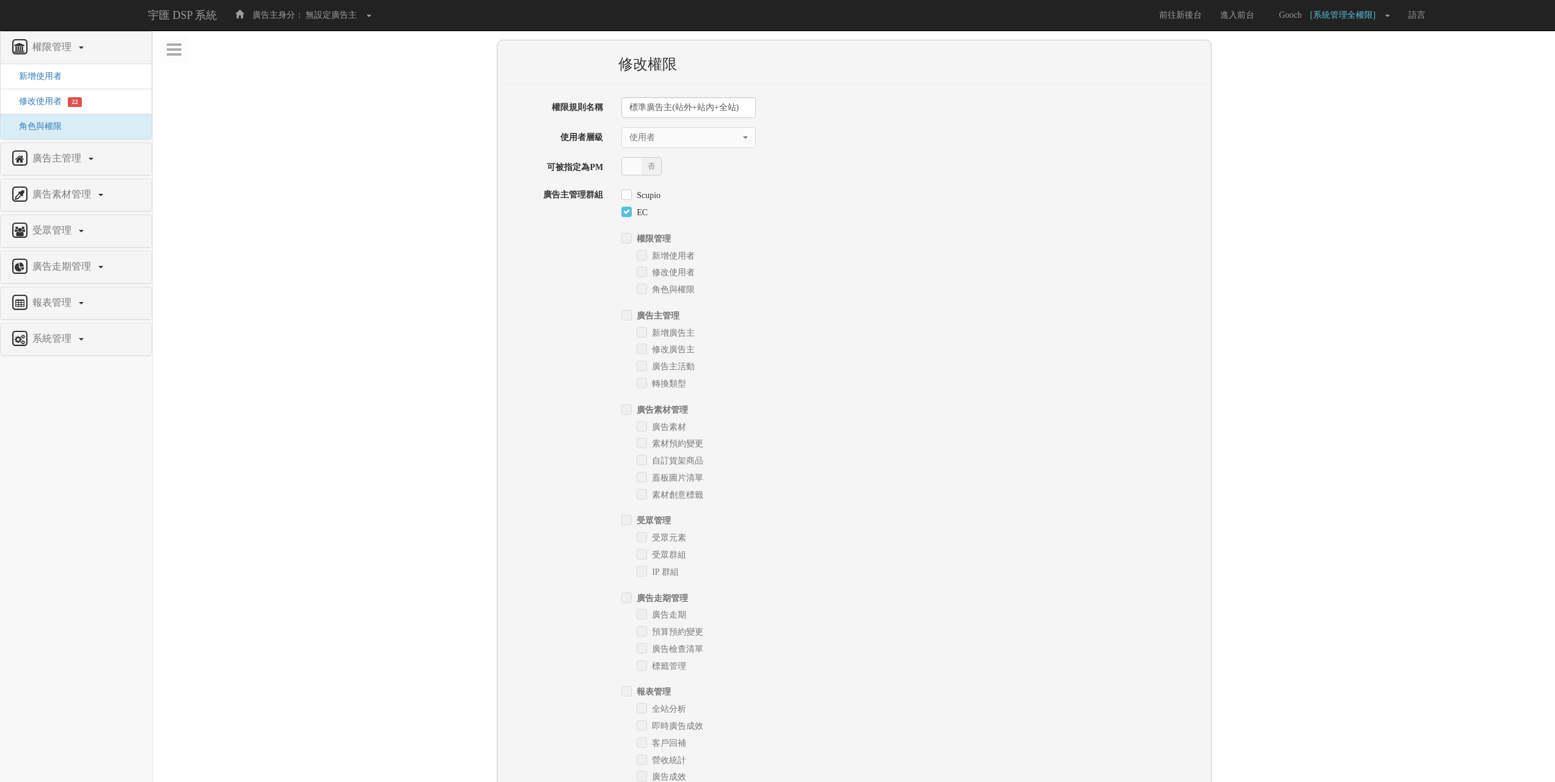
select select "User"
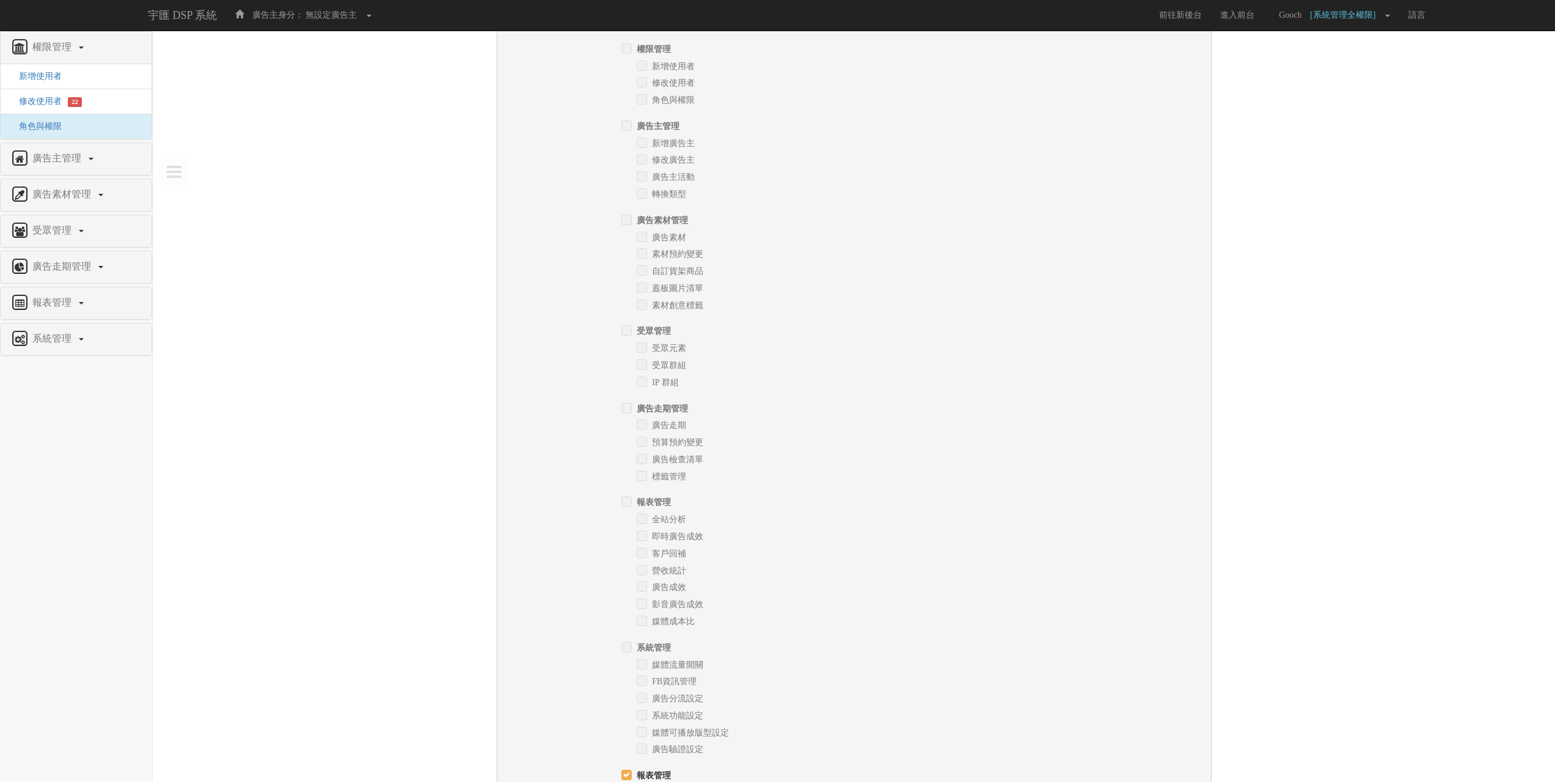
scroll to position [6, 0]
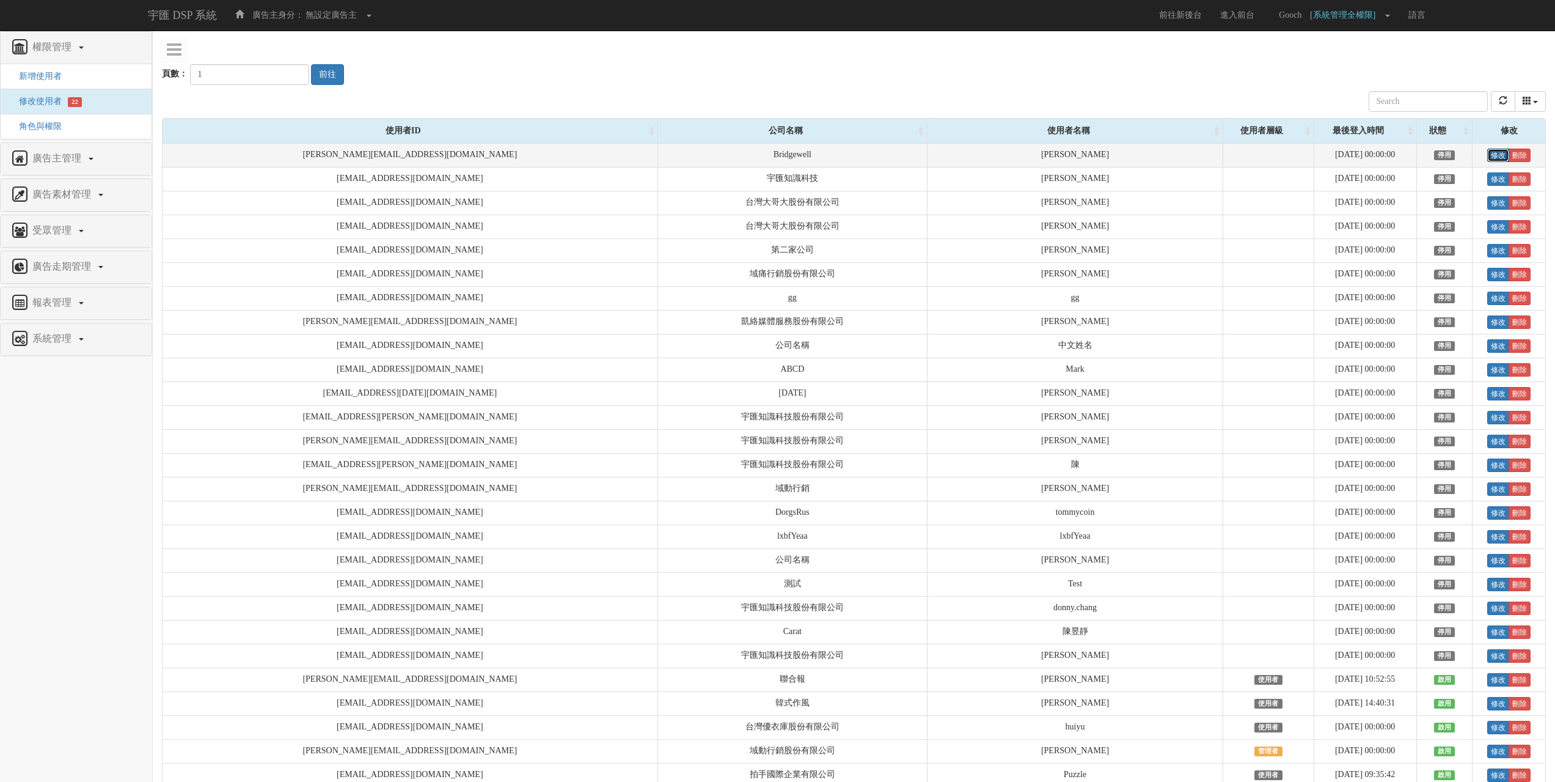
click at [1491, 158] on link "修改" at bounding box center [1498, 154] width 22 height 13
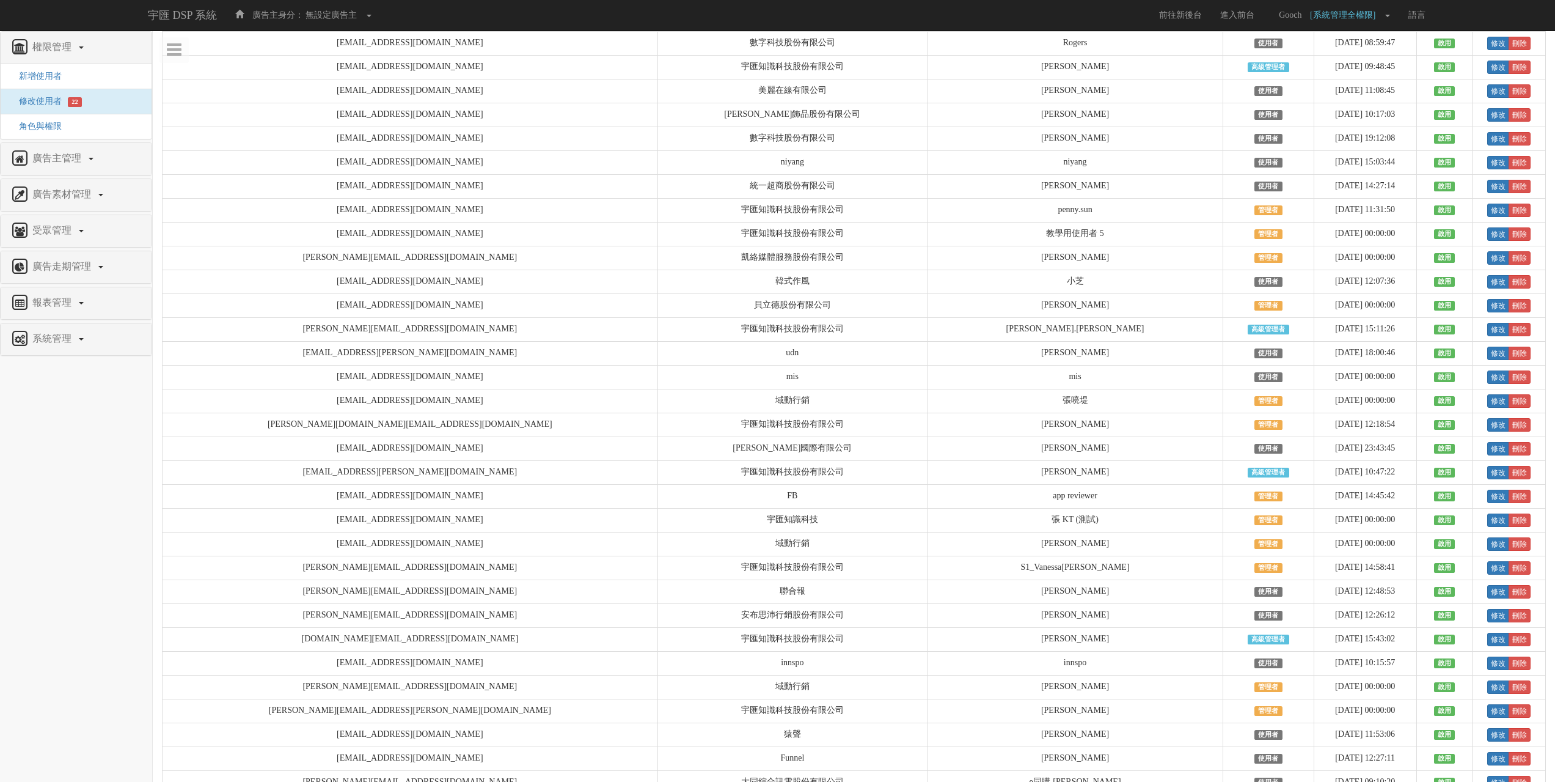
scroll to position [2831, 0]
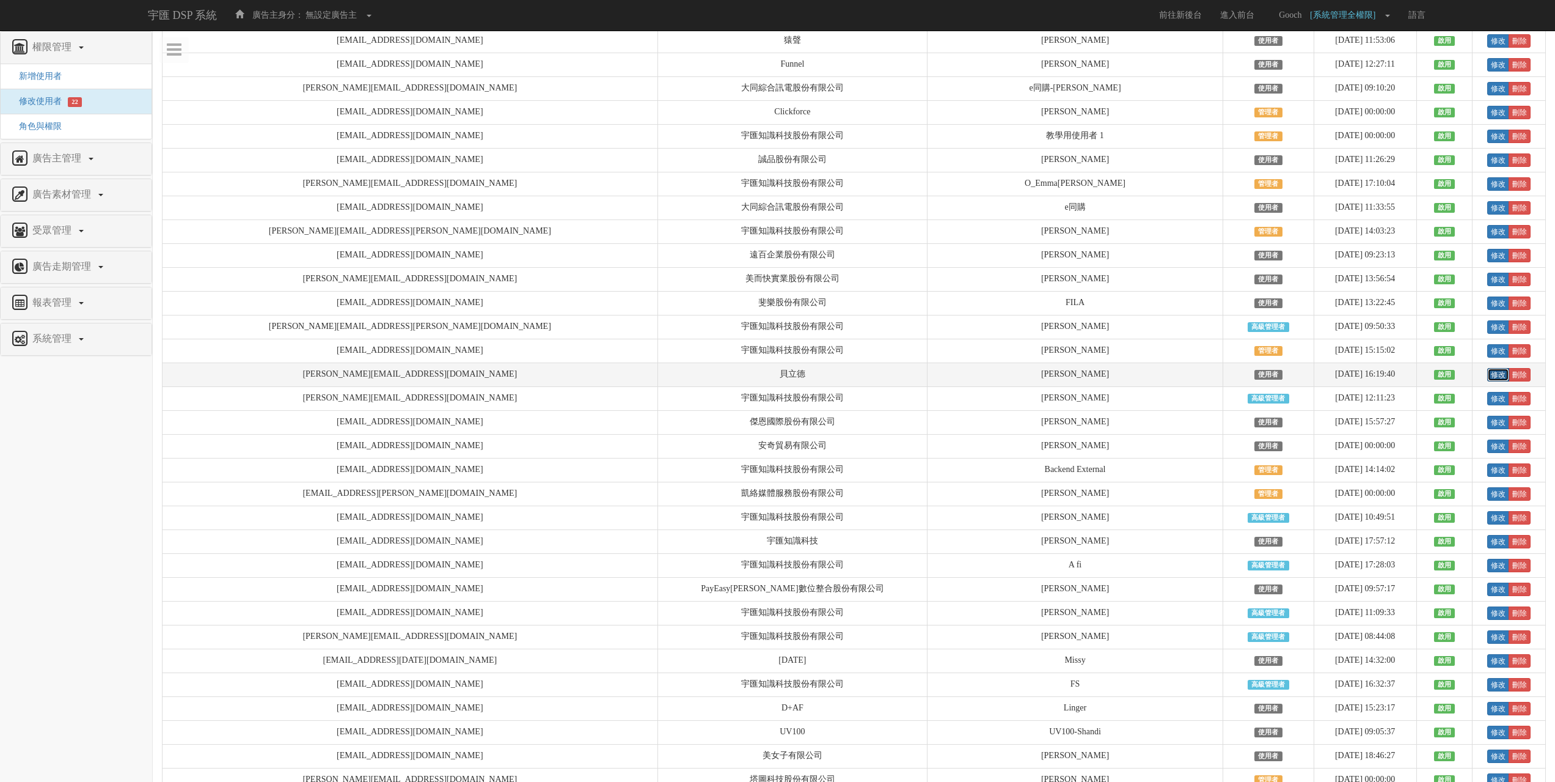
click at [1487, 381] on link "修改" at bounding box center [1498, 374] width 22 height 13
drag, startPoint x: 269, startPoint y: 388, endPoint x: 403, endPoint y: 392, distance: 133.3
click at [403, 387] on td "[PERSON_NAME][EMAIL_ADDRESS][DOMAIN_NAME]" at bounding box center [410, 375] width 495 height 24
copy td "[PERSON_NAME][EMAIL_ADDRESS][DOMAIN_NAME]"
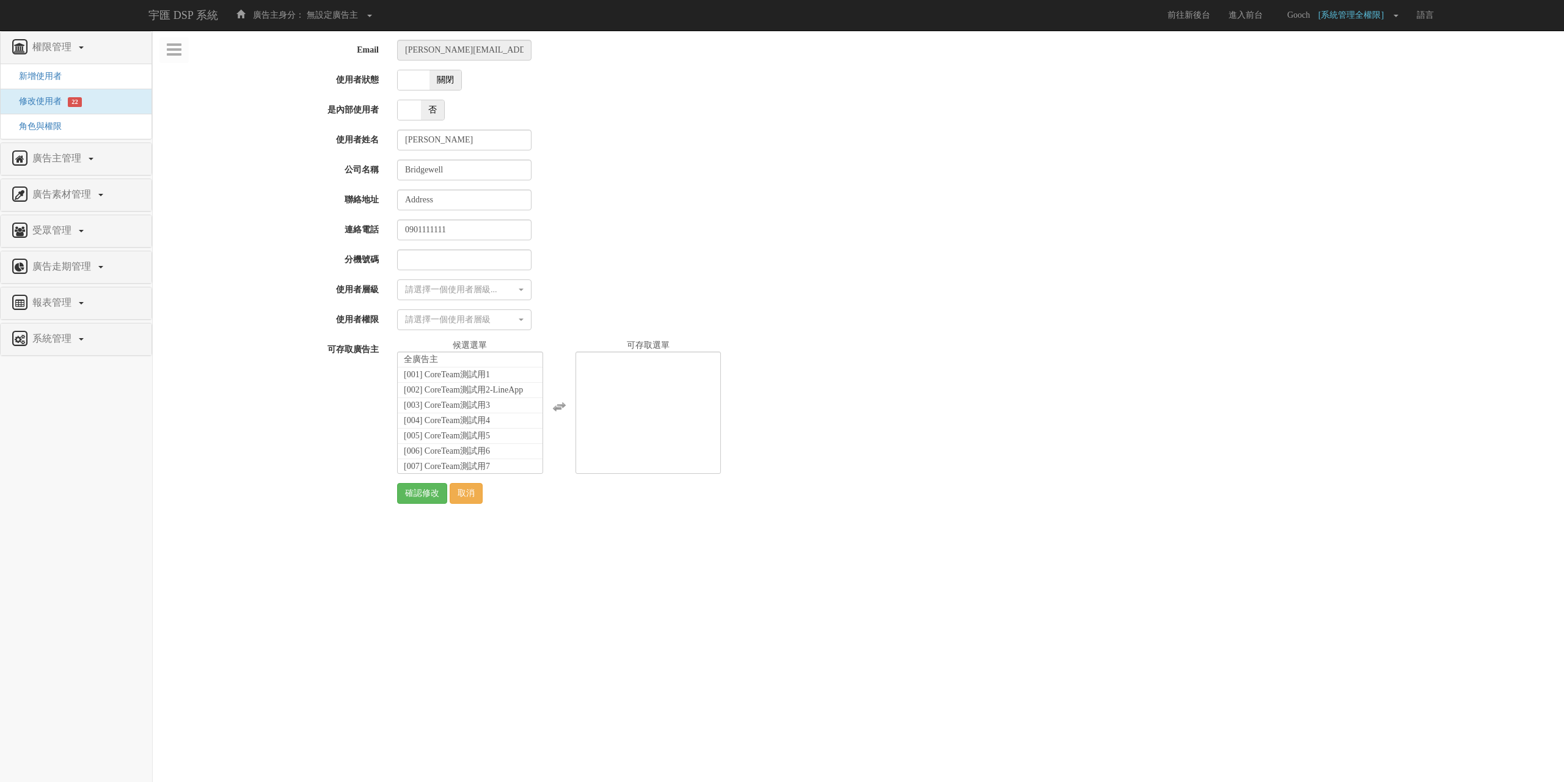
select select
select select "User"
select select "3"
